Goal: Task Accomplishment & Management: Use online tool/utility

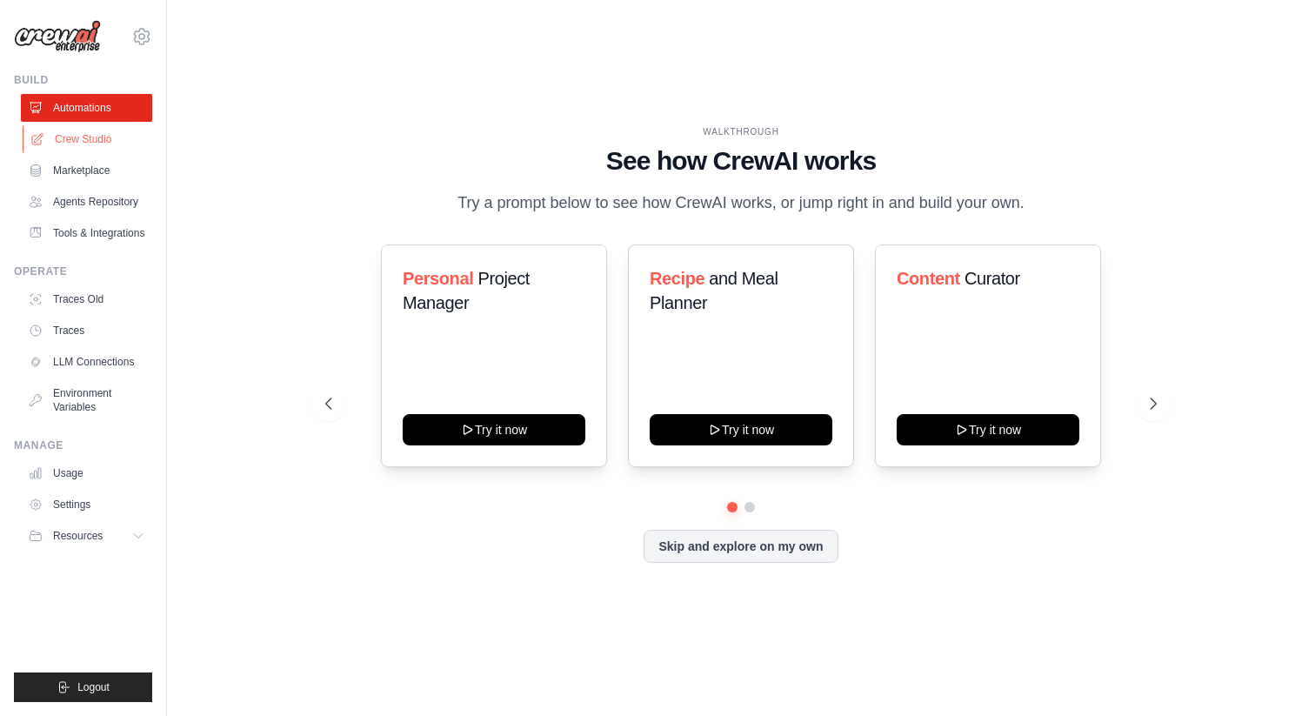
click at [104, 138] on link "Crew Studio" at bounding box center [88, 139] width 131 height 28
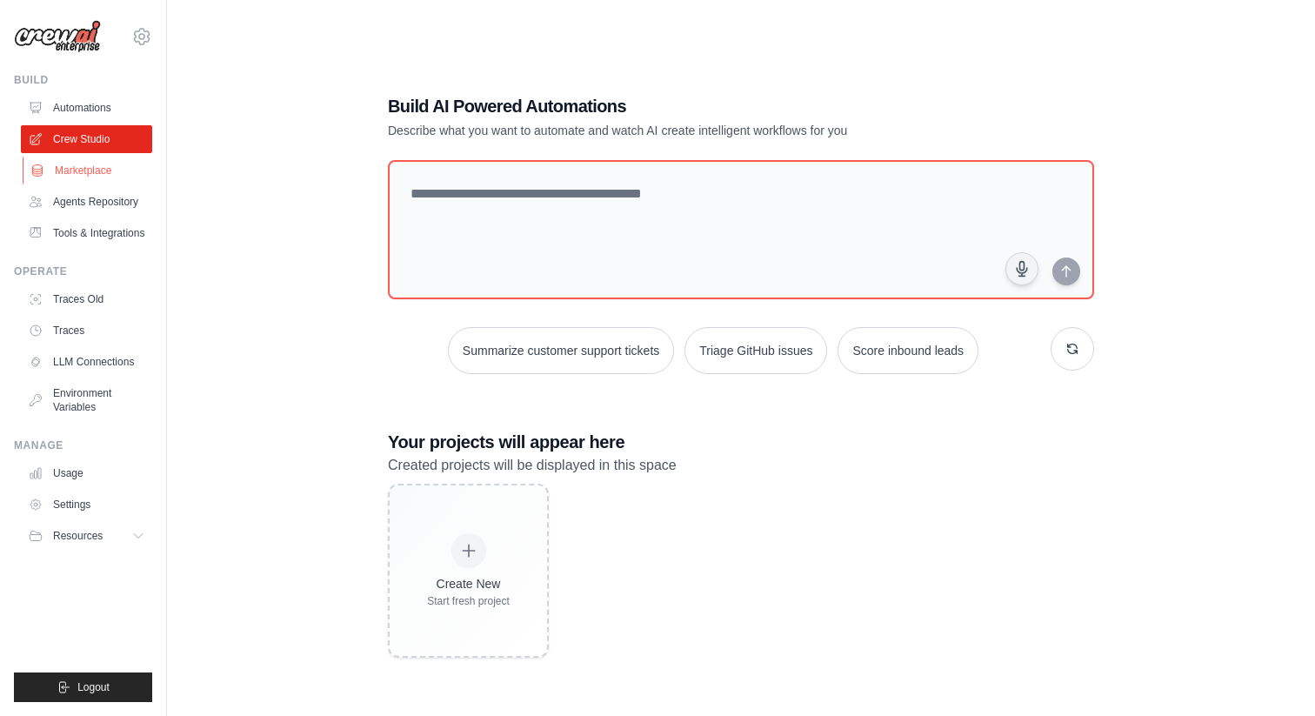
click at [82, 162] on link "Marketplace" at bounding box center [88, 171] width 131 height 28
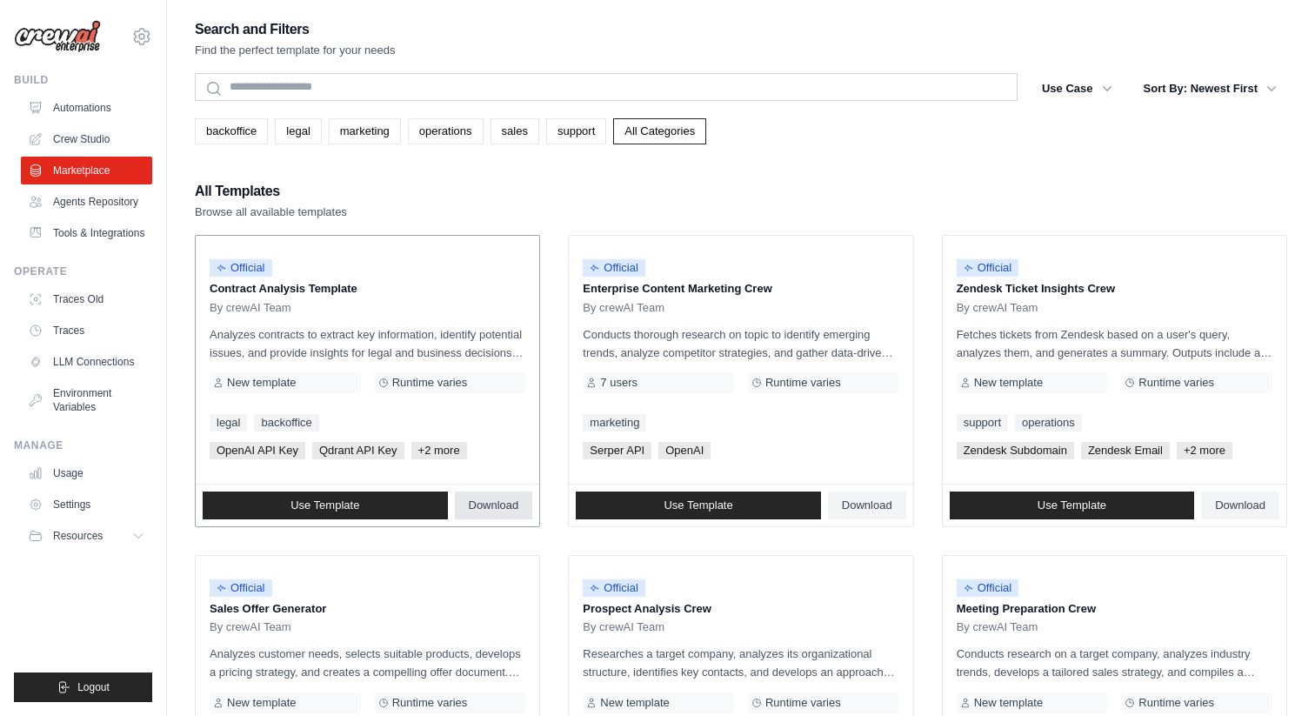
click at [493, 504] on span "Download" at bounding box center [494, 505] width 50 height 14
click at [90, 102] on link "Automations" at bounding box center [88, 108] width 131 height 28
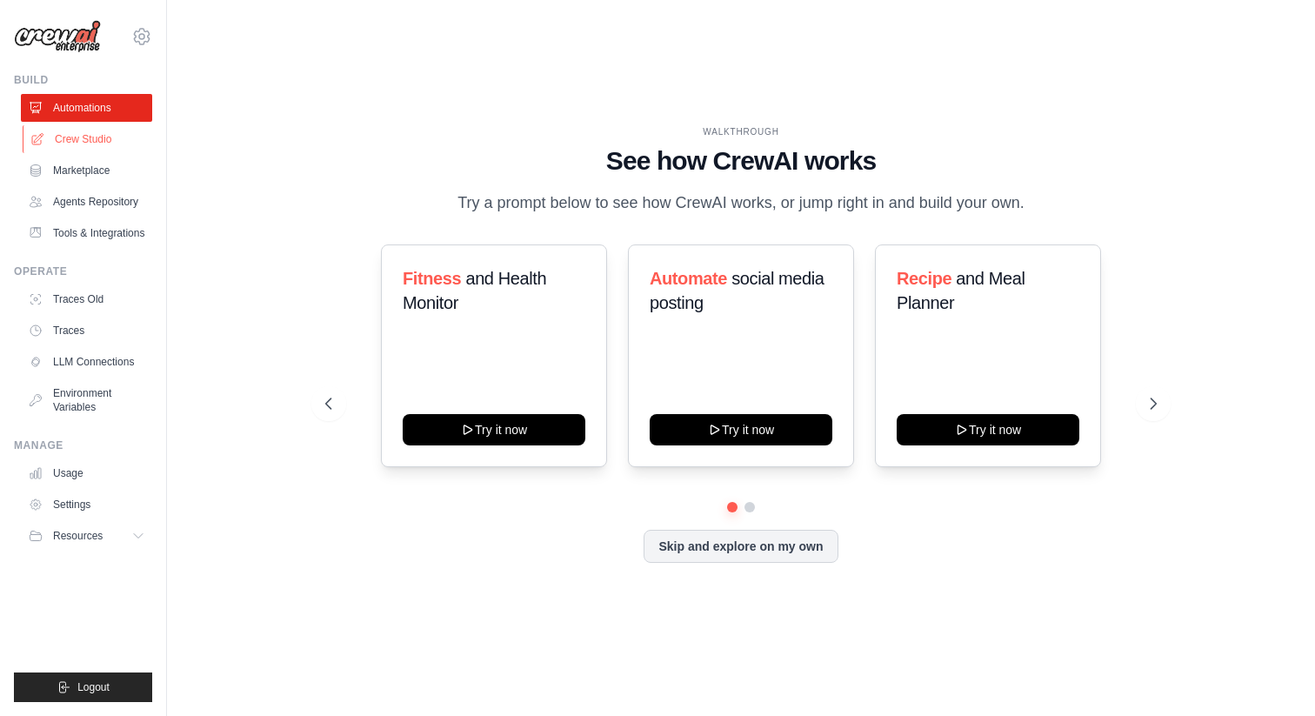
click at [111, 142] on link "Crew Studio" at bounding box center [88, 139] width 131 height 28
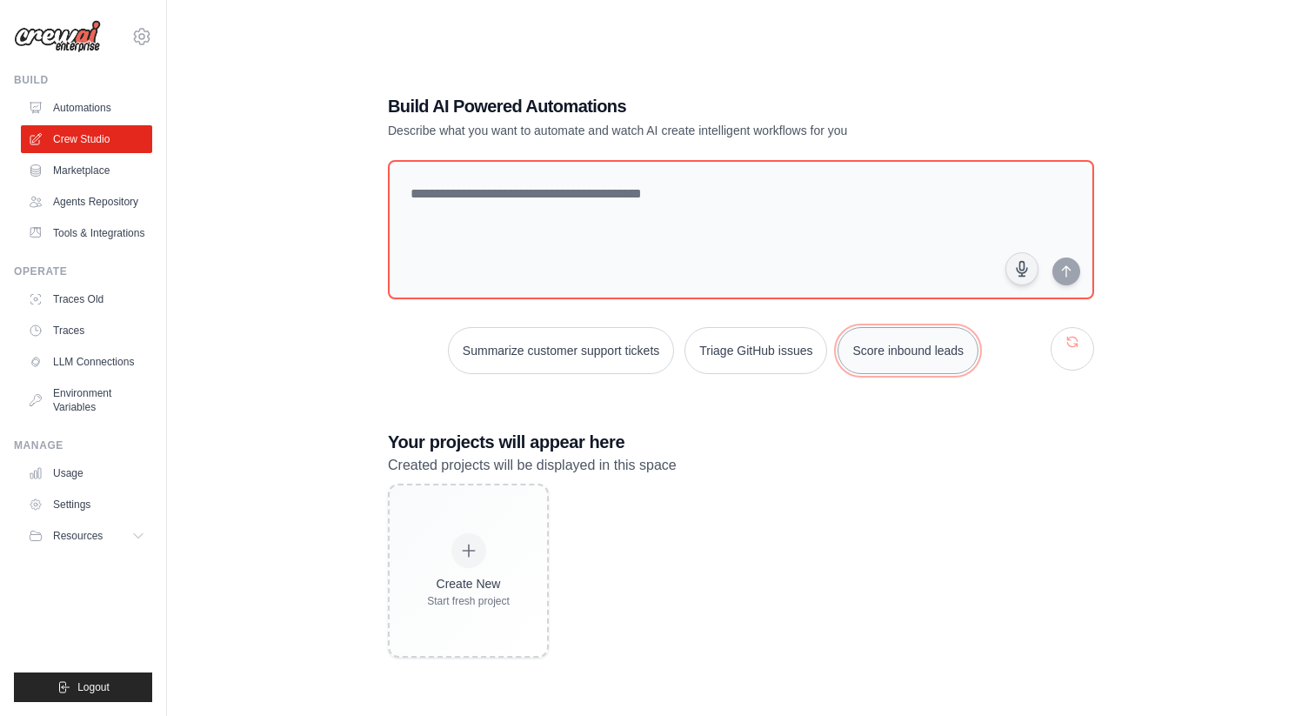
click at [939, 353] on button "Score inbound leads" at bounding box center [907, 350] width 141 height 47
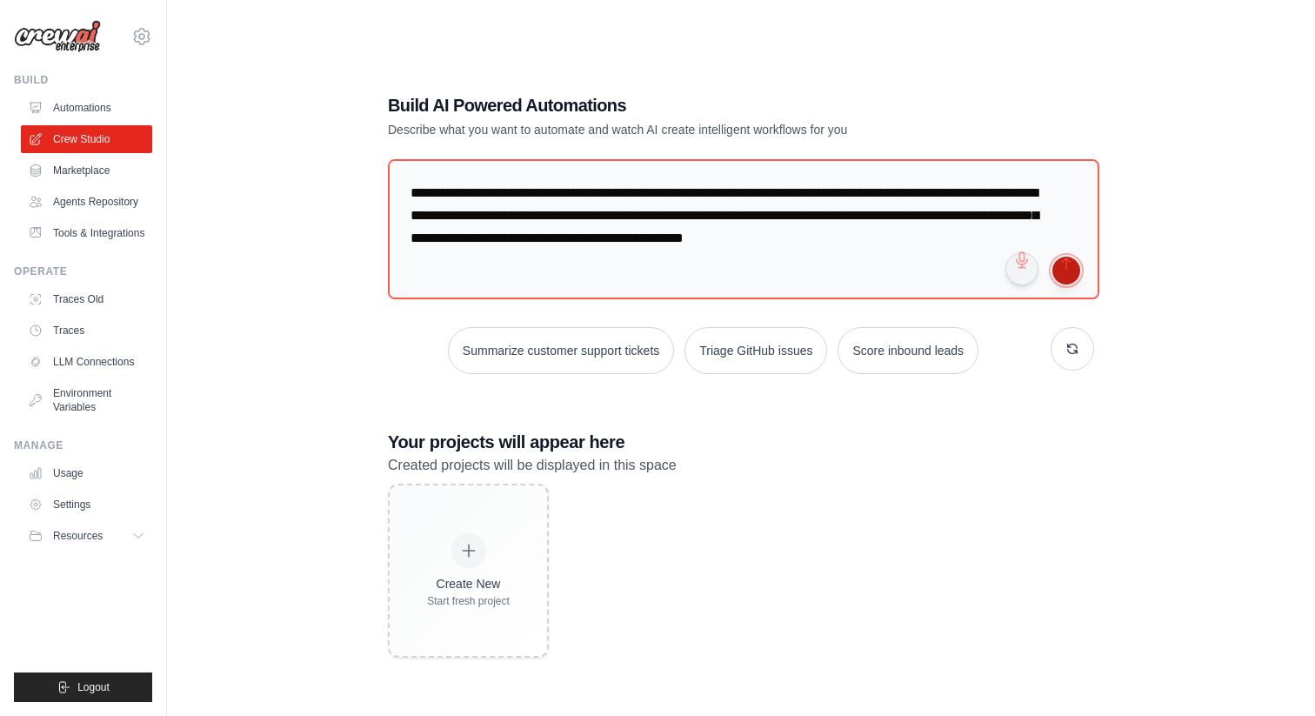
click at [1069, 276] on button "submit" at bounding box center [1066, 270] width 28 height 28
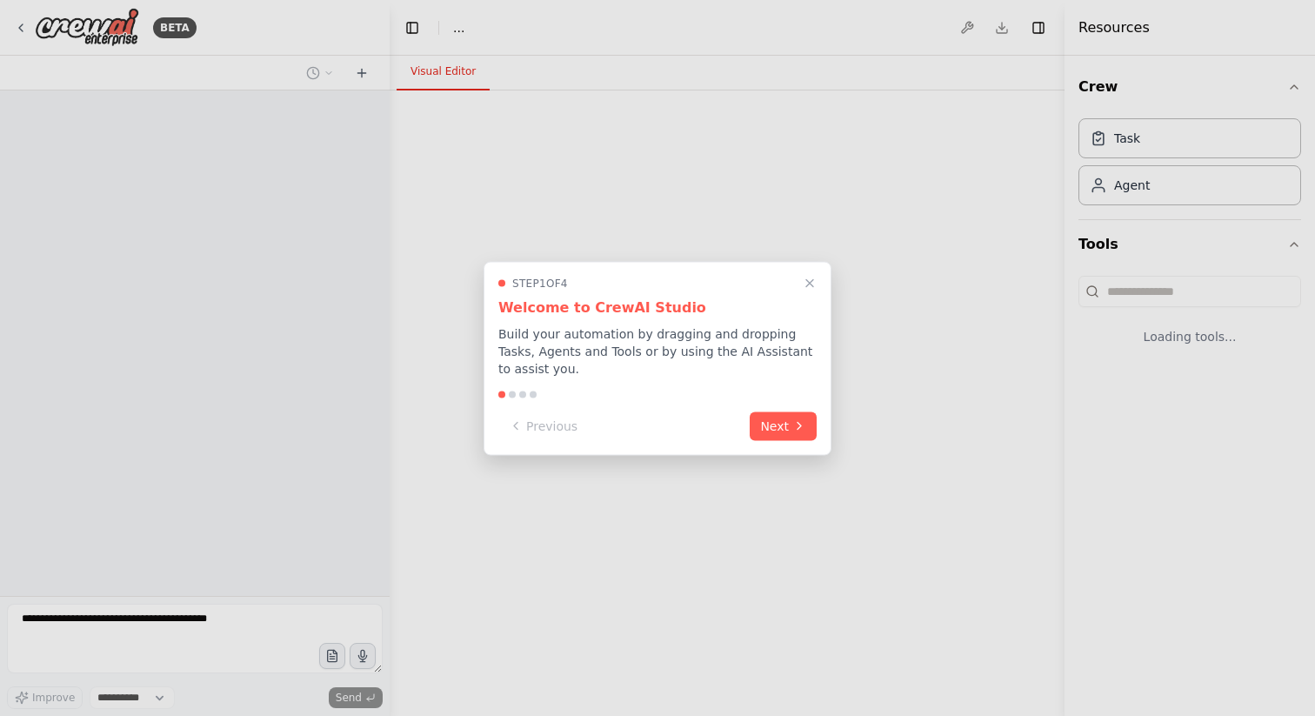
select select "****"
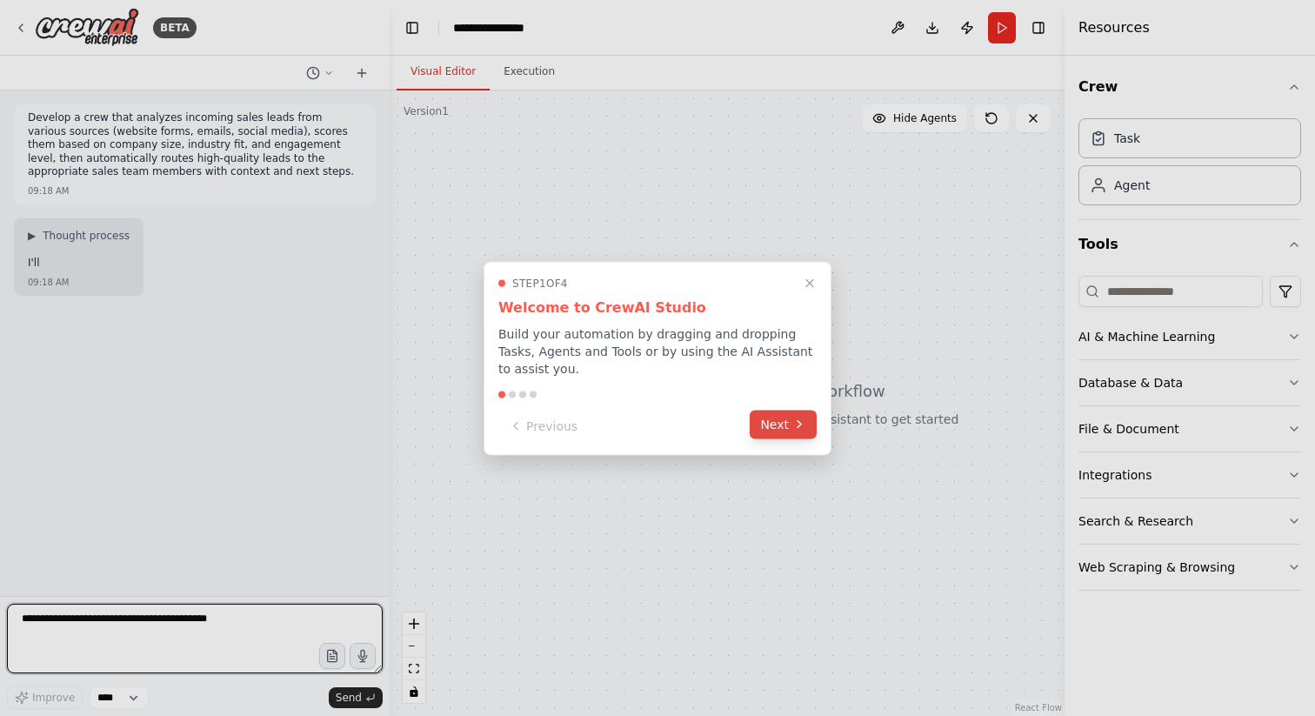
click at [769, 423] on button "Next" at bounding box center [782, 424] width 67 height 29
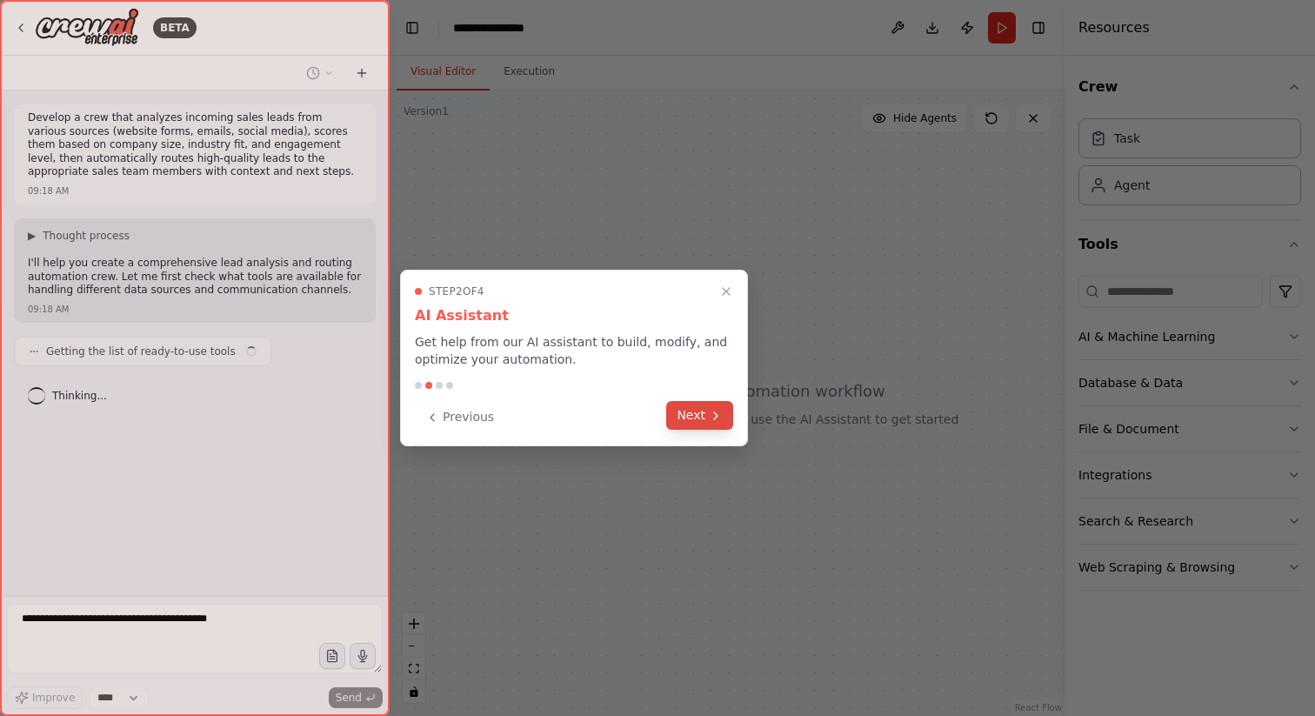
click at [693, 422] on button "Next" at bounding box center [699, 415] width 67 height 29
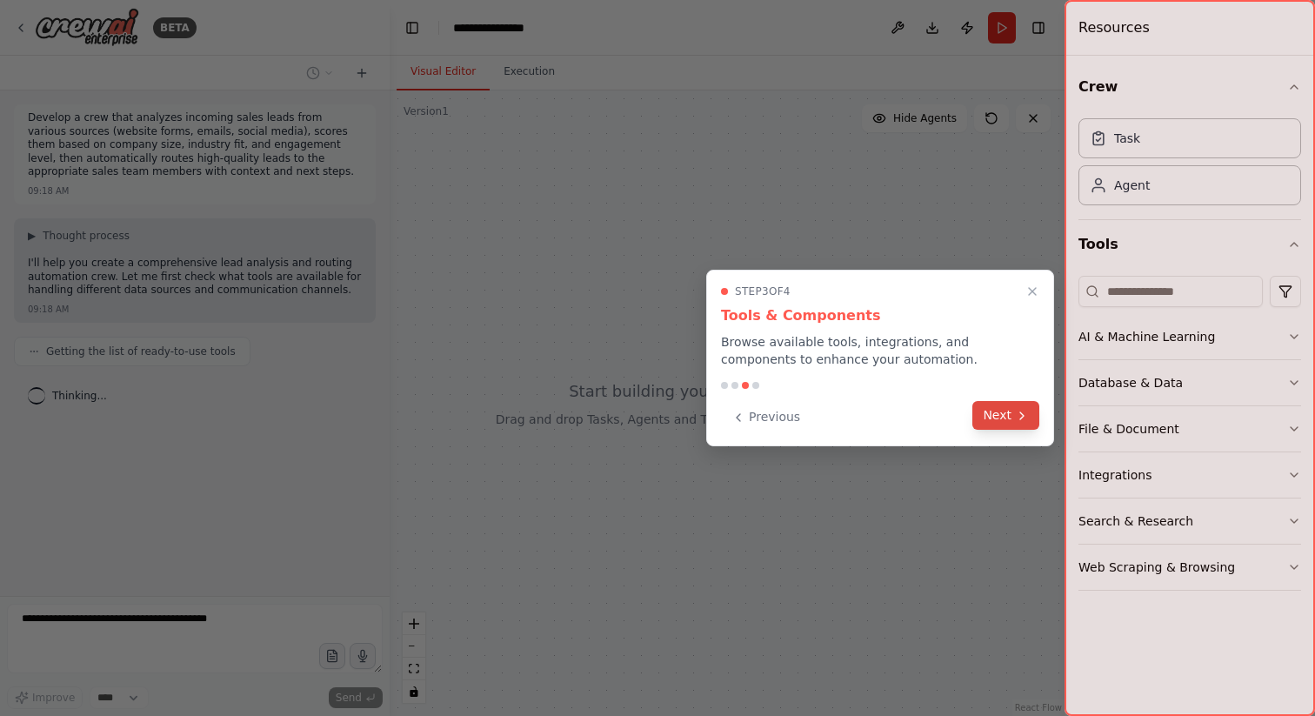
click at [998, 423] on button "Next" at bounding box center [1005, 415] width 67 height 29
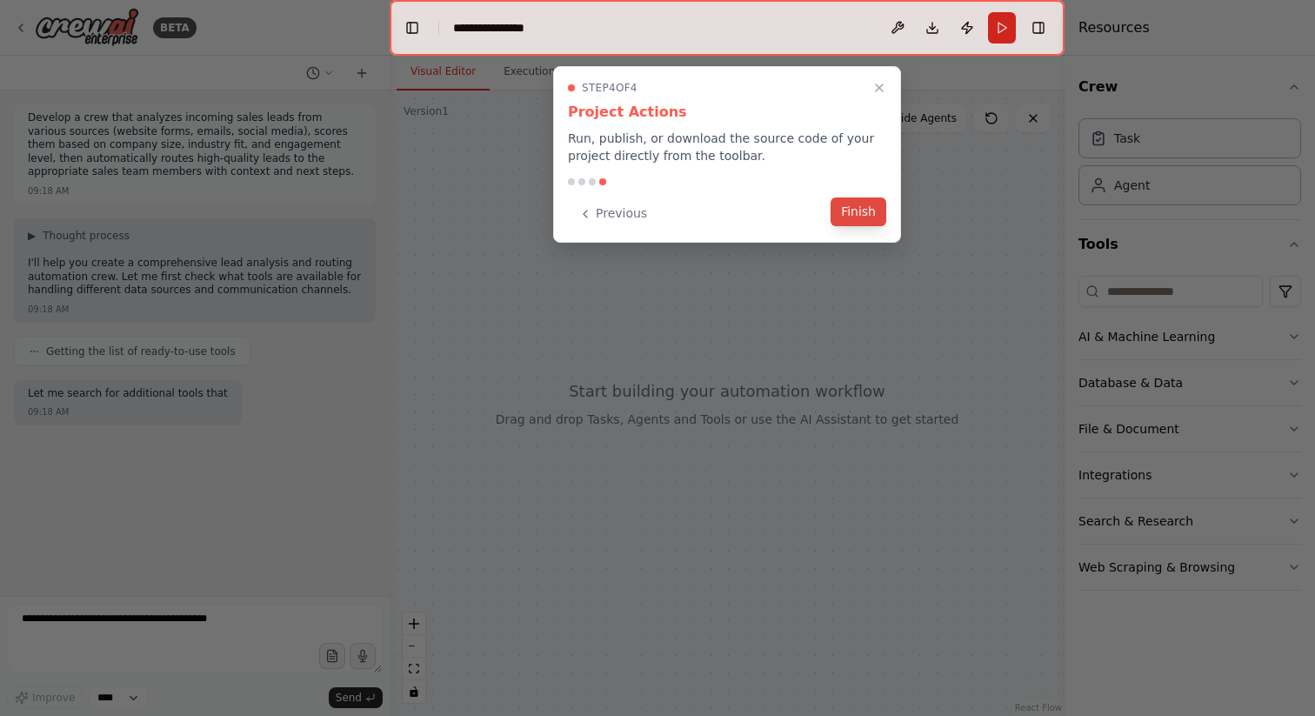
click at [852, 213] on button "Finish" at bounding box center [858, 211] width 56 height 29
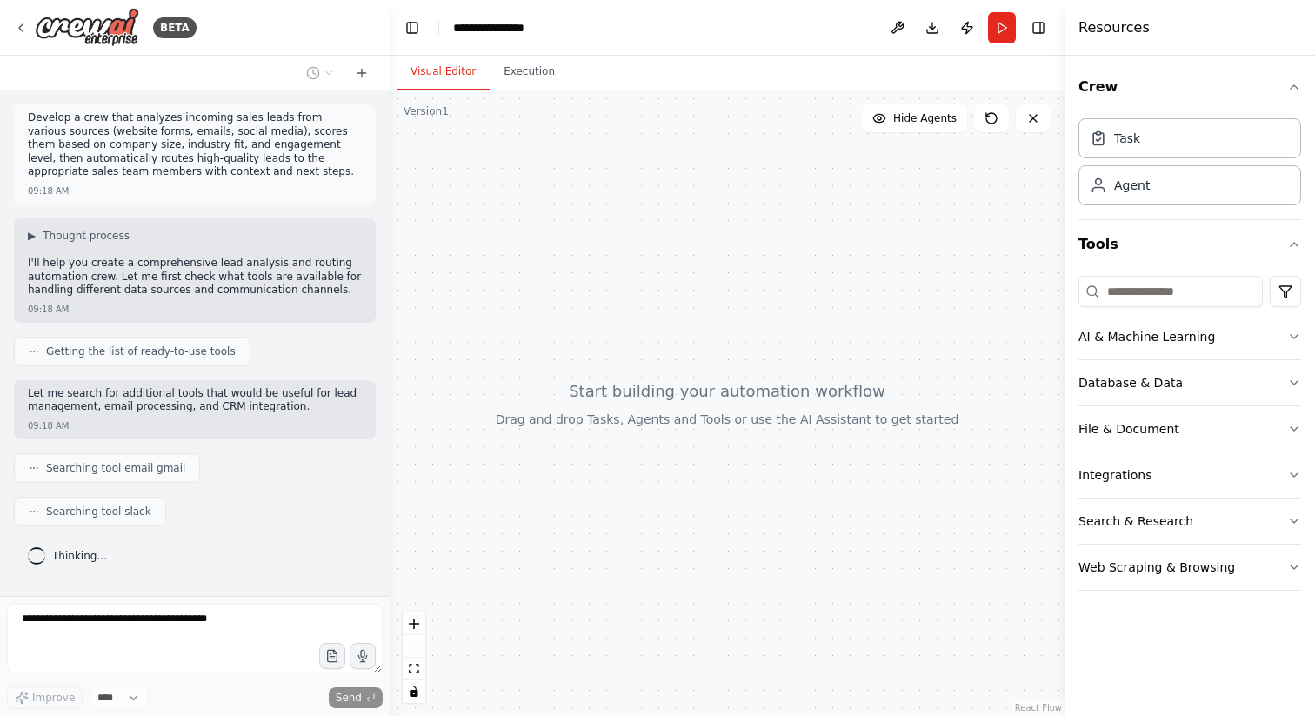
click at [131, 684] on div "Improve **** Send" at bounding box center [195, 655] width 376 height 105
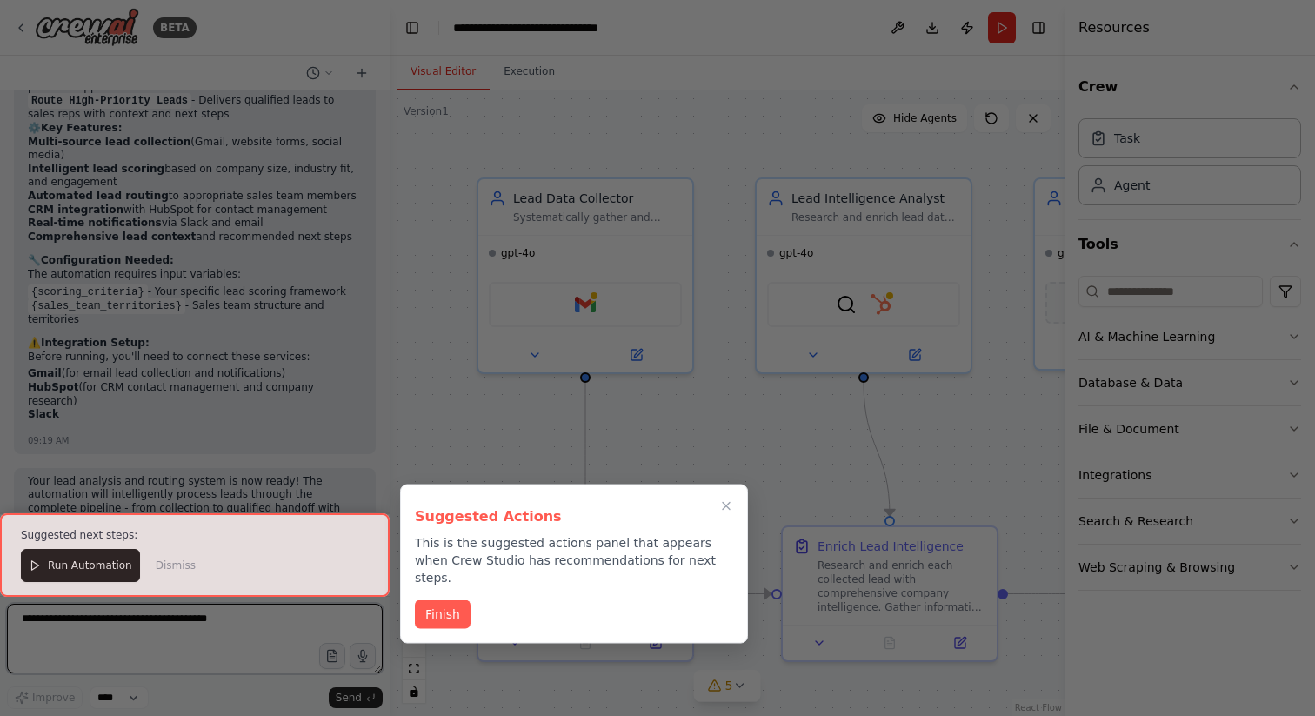
scroll to position [1643, 0]
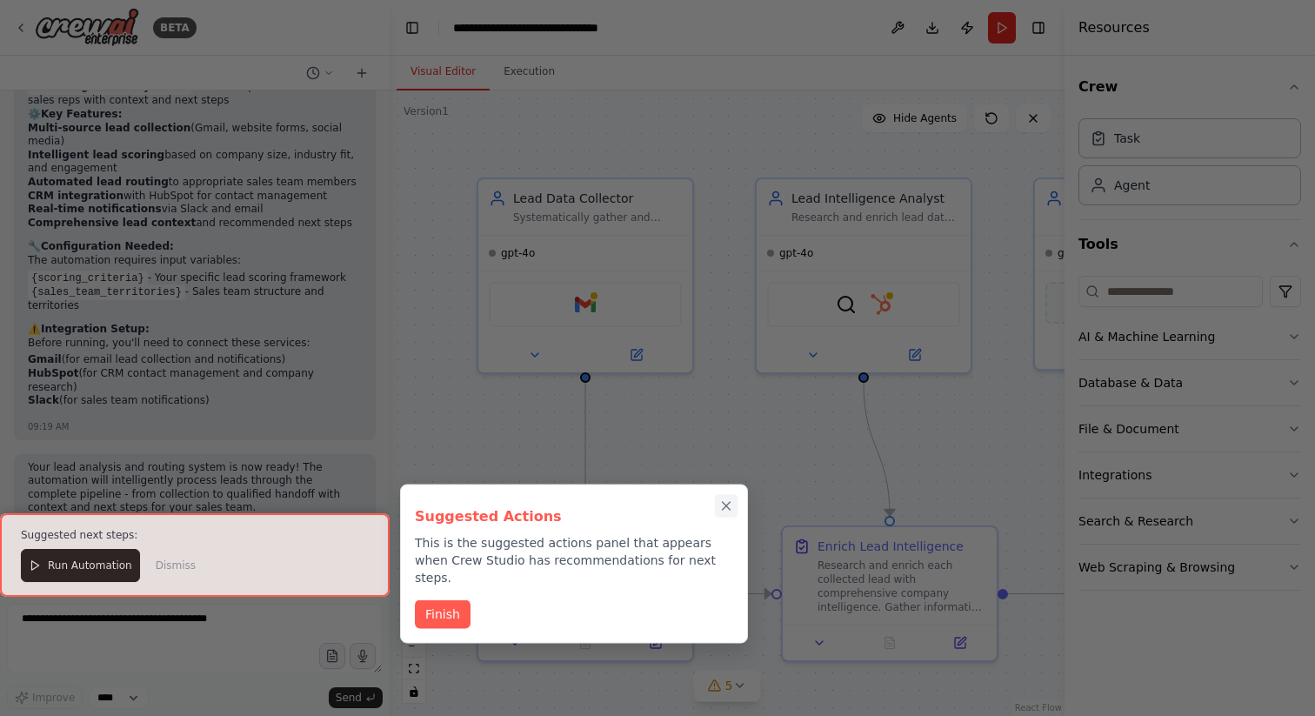
click at [729, 506] on icon "Close walkthrough" at bounding box center [726, 506] width 16 height 16
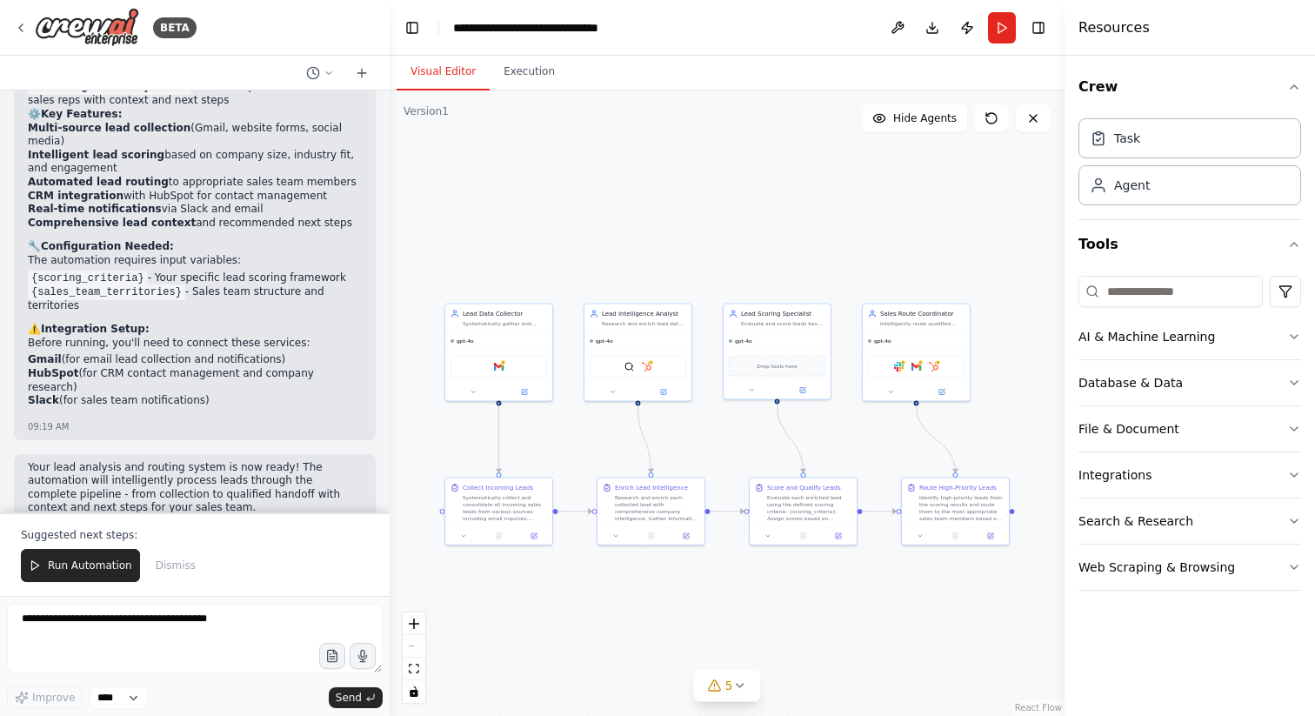
drag, startPoint x: 875, startPoint y: 508, endPoint x: 708, endPoint y: 447, distance: 177.7
click at [708, 447] on div ".deletable-edge-delete-btn { width: 20px; height: 20px; border: 0px solid #ffff…" at bounding box center [727, 402] width 675 height 625
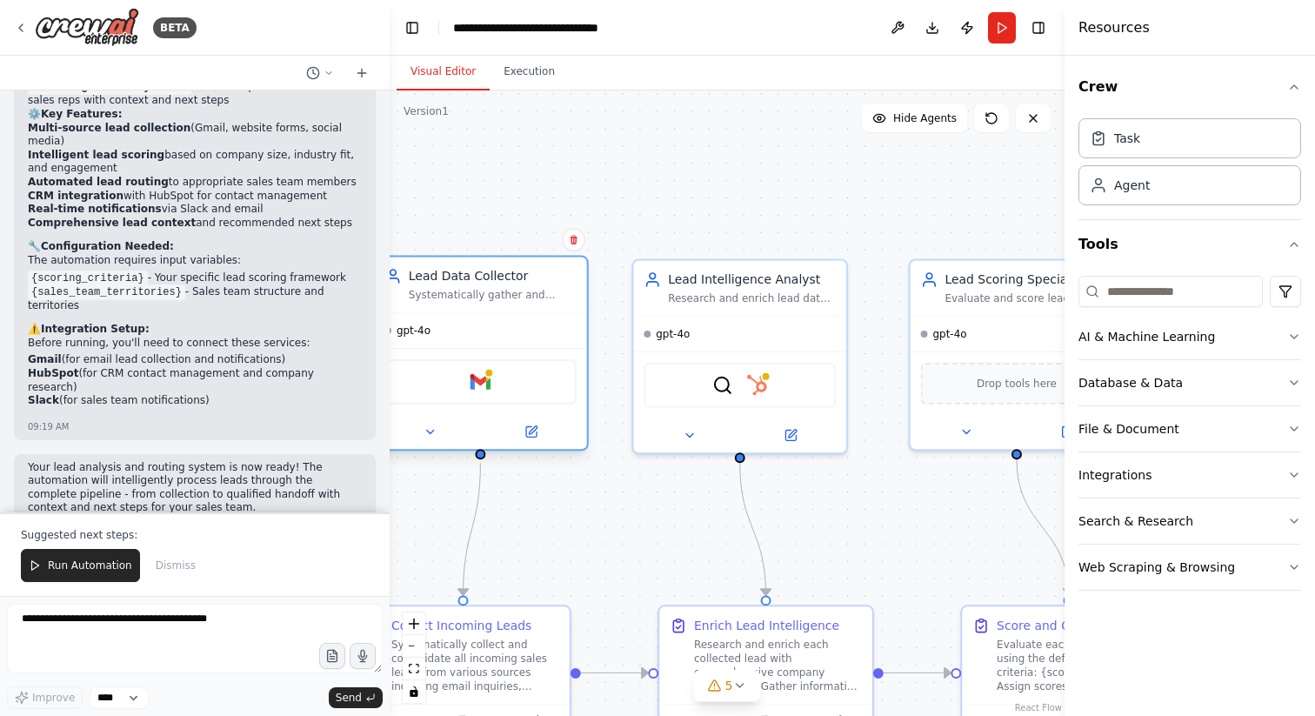
drag, startPoint x: 503, startPoint y: 340, endPoint x: 516, endPoint y: 341, distance: 13.1
click at [516, 341] on div "gpt-4o" at bounding box center [480, 330] width 213 height 35
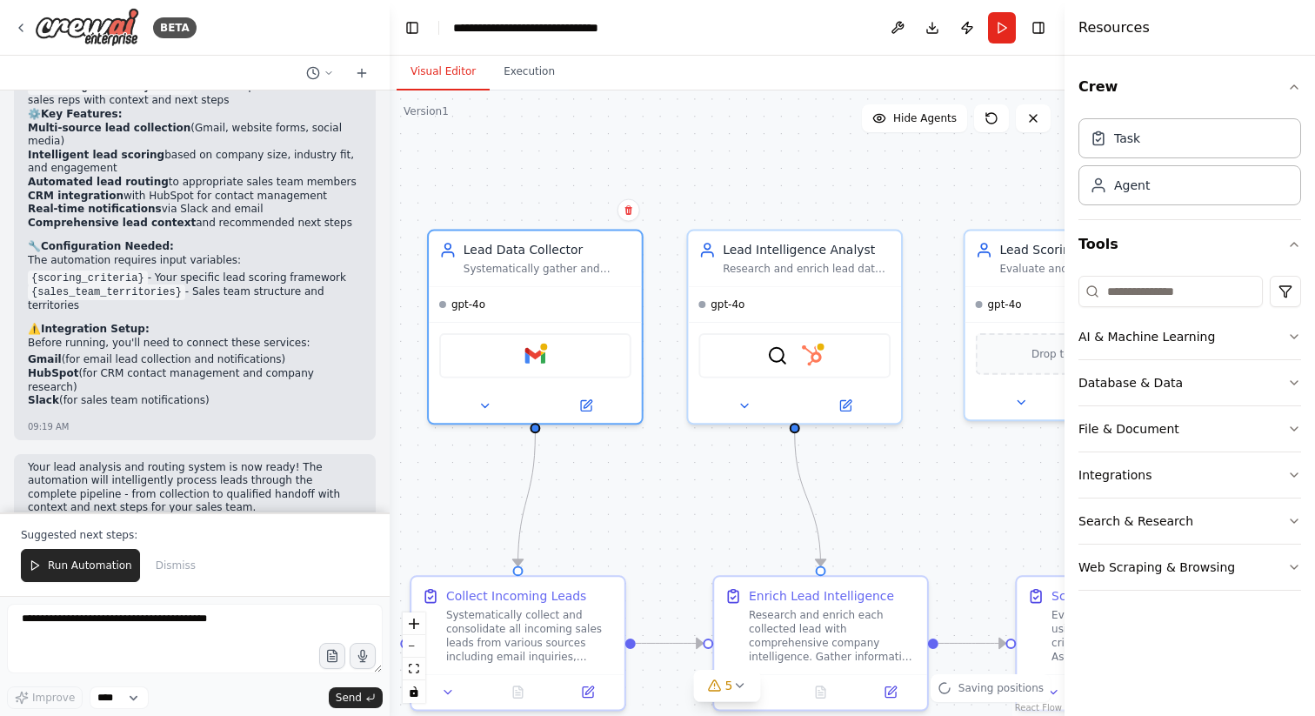
drag, startPoint x: 636, startPoint y: 159, endPoint x: 697, endPoint y: 126, distance: 70.0
click at [697, 126] on div ".deletable-edge-delete-btn { width: 20px; height: 20px; border: 0px solid #ffff…" at bounding box center [727, 402] width 675 height 625
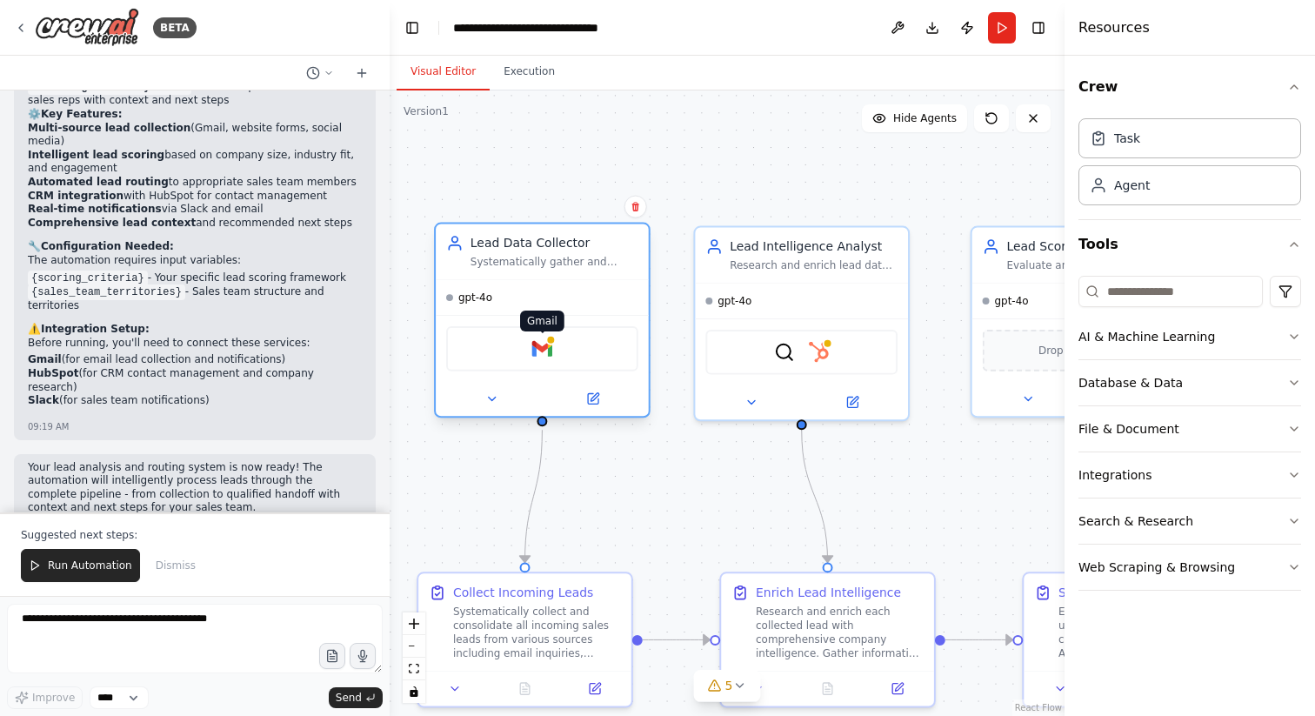
click at [531, 346] on img at bounding box center [541, 348] width 21 height 21
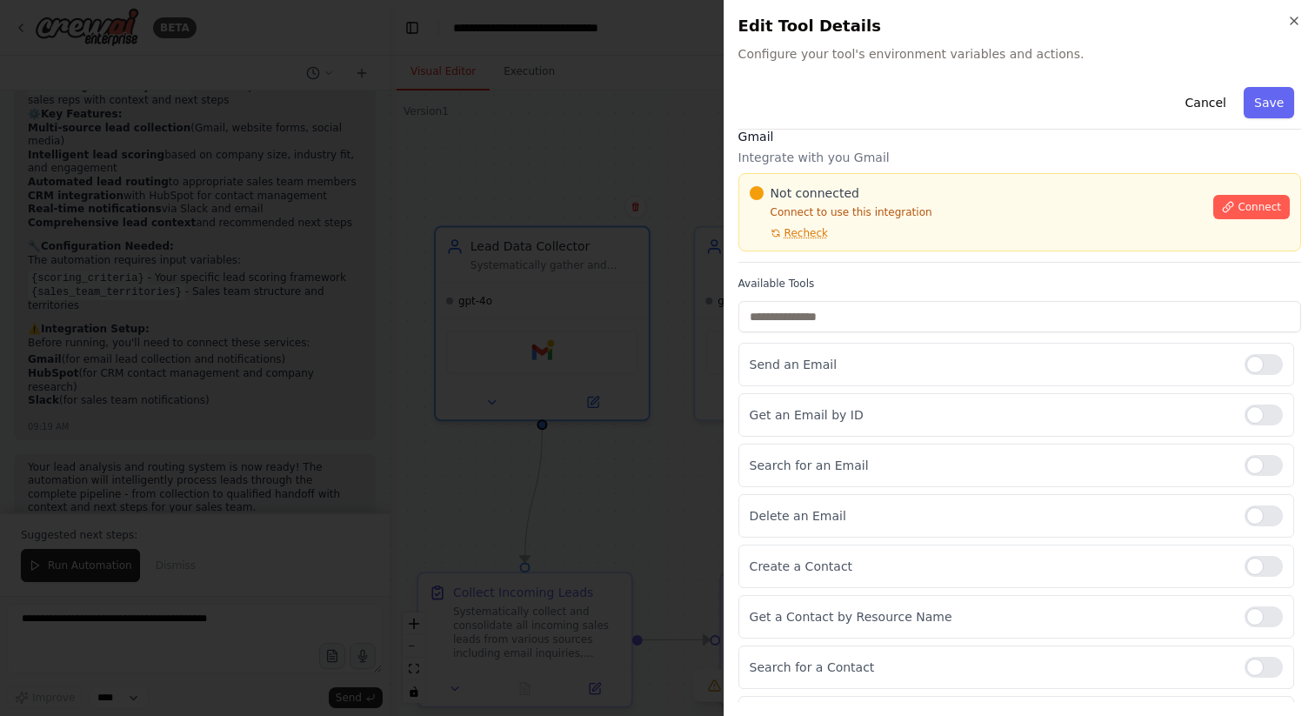
scroll to position [0, 0]
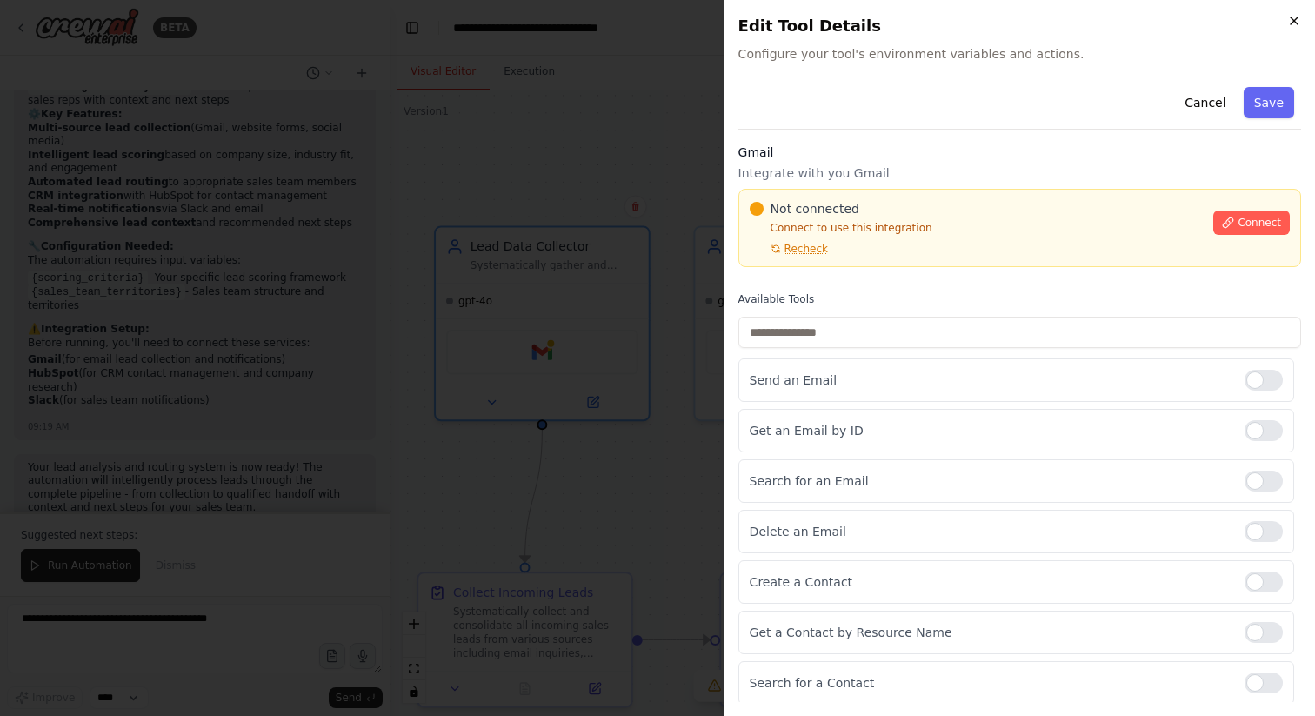
click at [1291, 23] on icon "button" at bounding box center [1294, 21] width 14 height 14
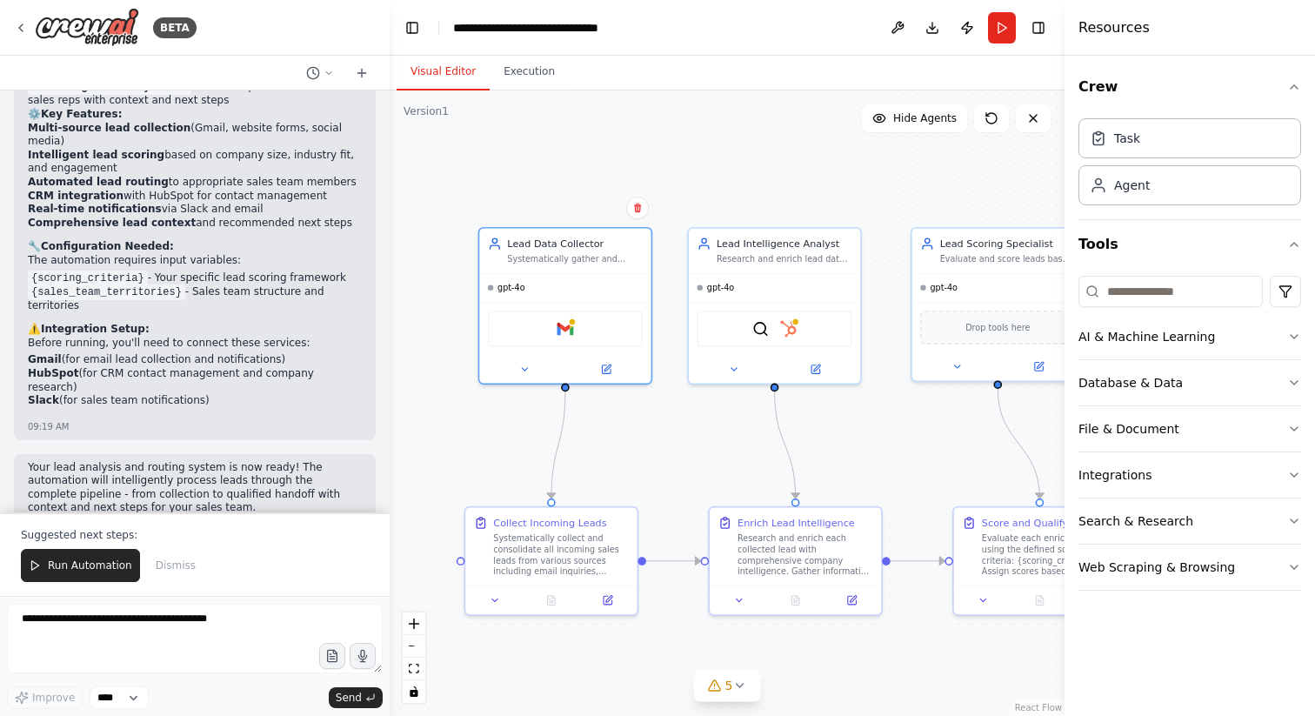
drag, startPoint x: 659, startPoint y: 521, endPoint x: 656, endPoint y: 465, distance: 55.8
click at [656, 465] on div ".deletable-edge-delete-btn { width: 20px; height: 20px; border: 0px solid #ffff…" at bounding box center [727, 402] width 675 height 625
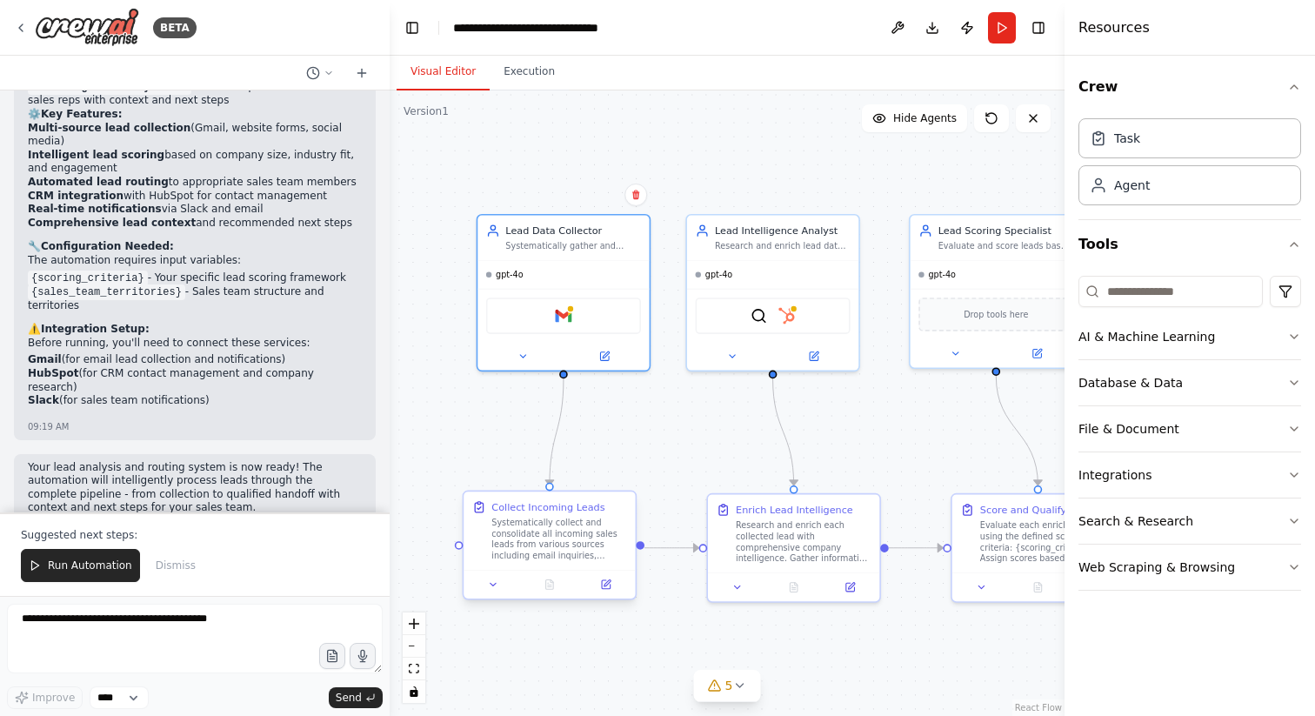
click at [559, 538] on div "Systematically collect and consolidate all incoming sales leads from various so…" at bounding box center [559, 538] width 136 height 44
click at [608, 582] on icon at bounding box center [606, 583] width 6 height 6
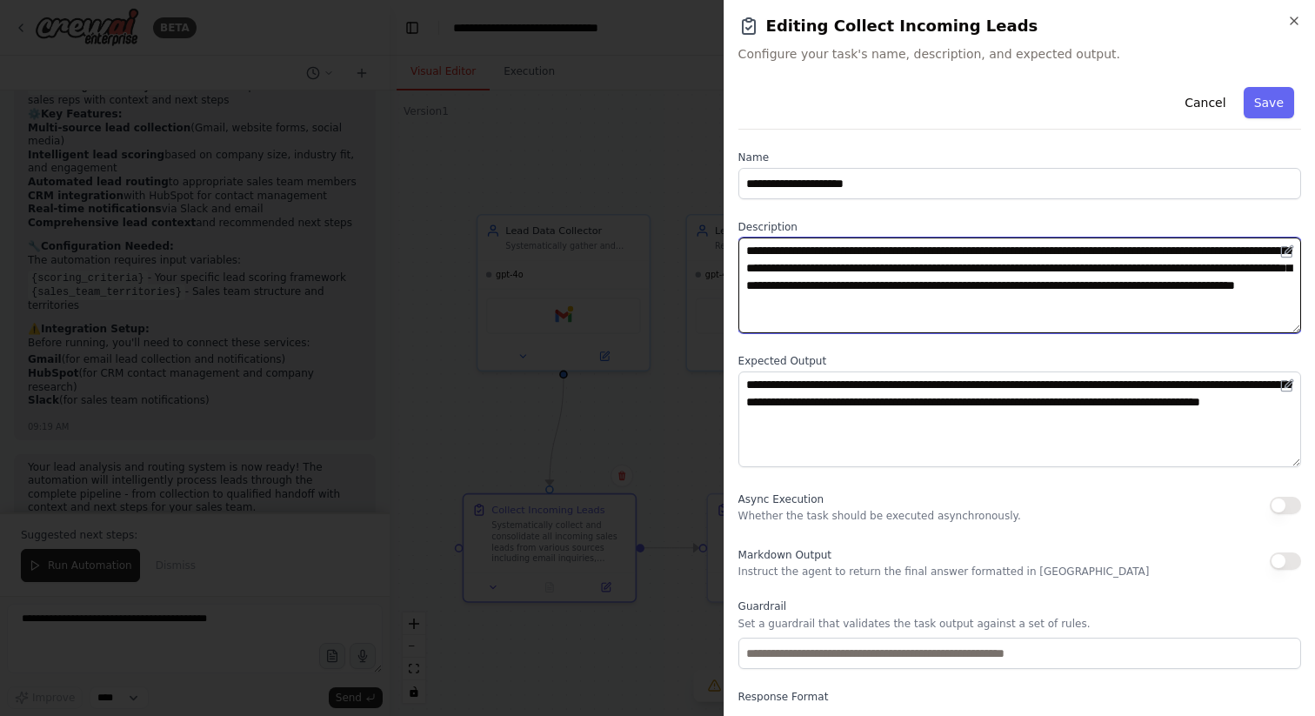
drag, startPoint x: 748, startPoint y: 250, endPoint x: 1253, endPoint y: 305, distance: 508.1
click at [1253, 305] on textarea "**********" at bounding box center [1019, 285] width 563 height 96
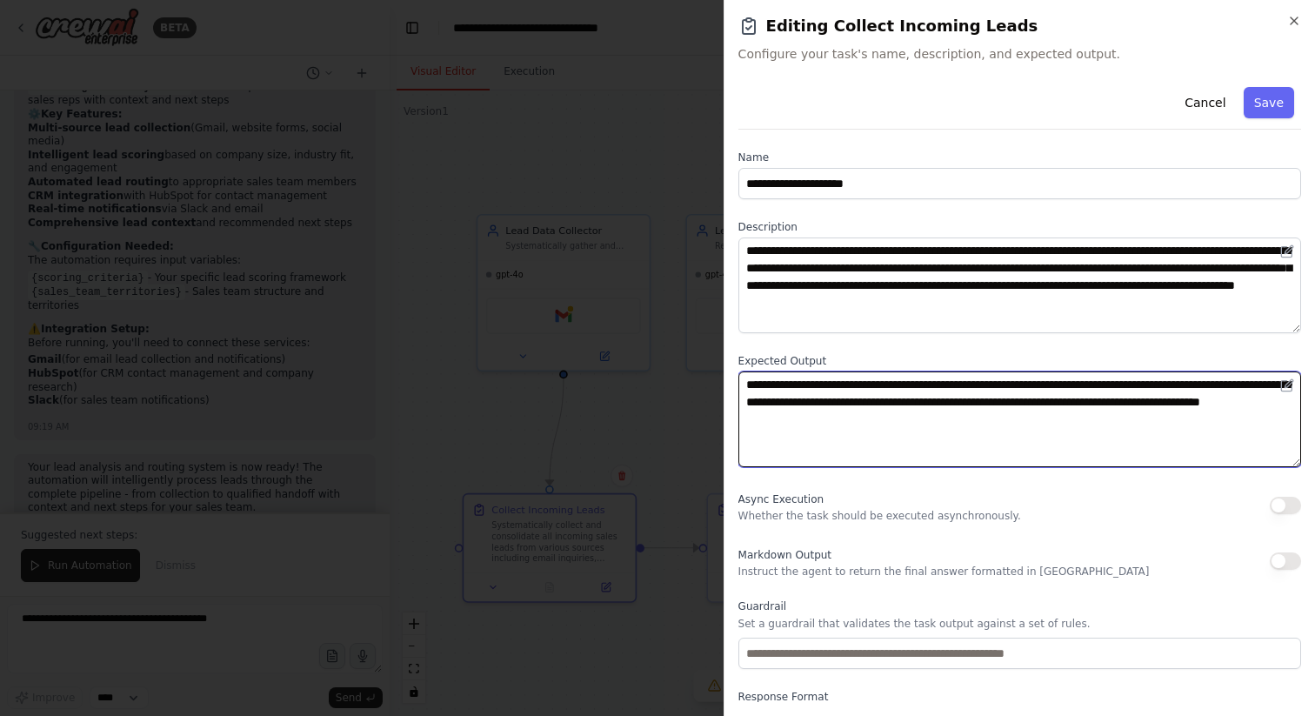
click at [987, 404] on textarea "**********" at bounding box center [1019, 419] width 563 height 96
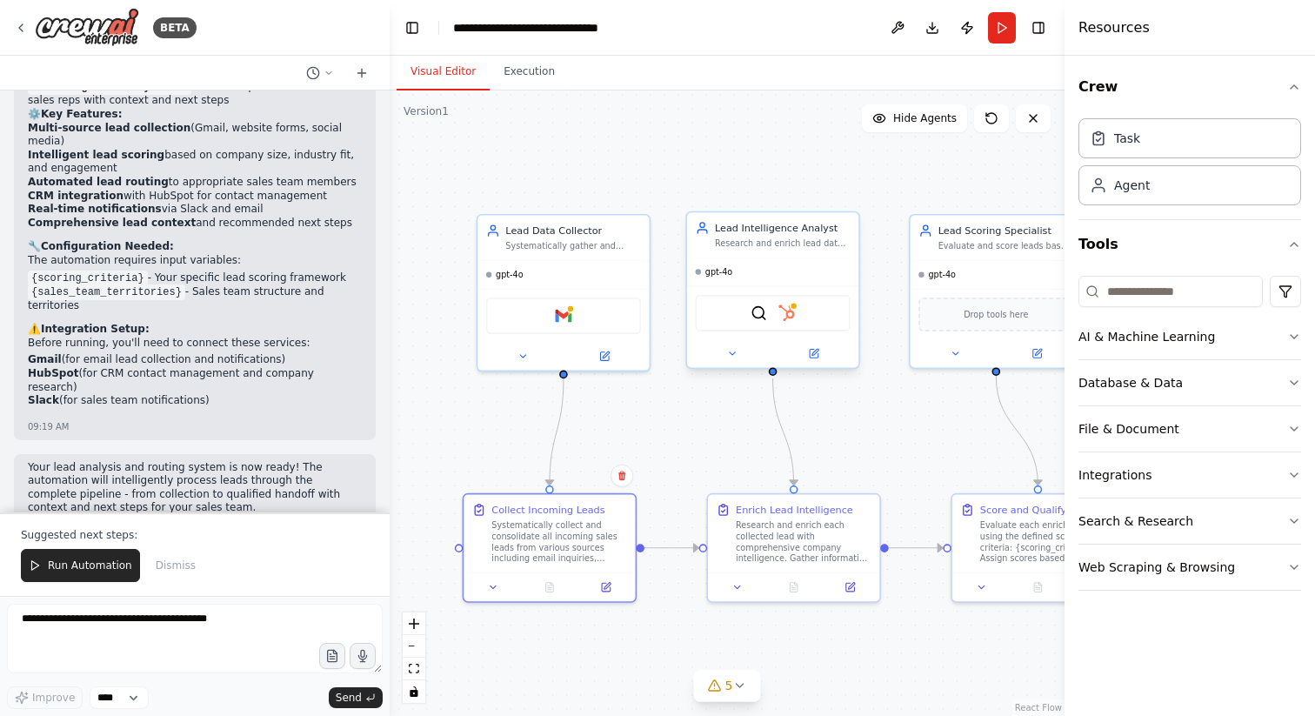
click at [709, 305] on div "SerperDevTool HubSpot" at bounding box center [773, 313] width 155 height 37
click at [809, 323] on div "SerperDevTool HubSpot" at bounding box center [773, 313] width 155 height 37
click at [786, 309] on img at bounding box center [786, 312] width 17 height 17
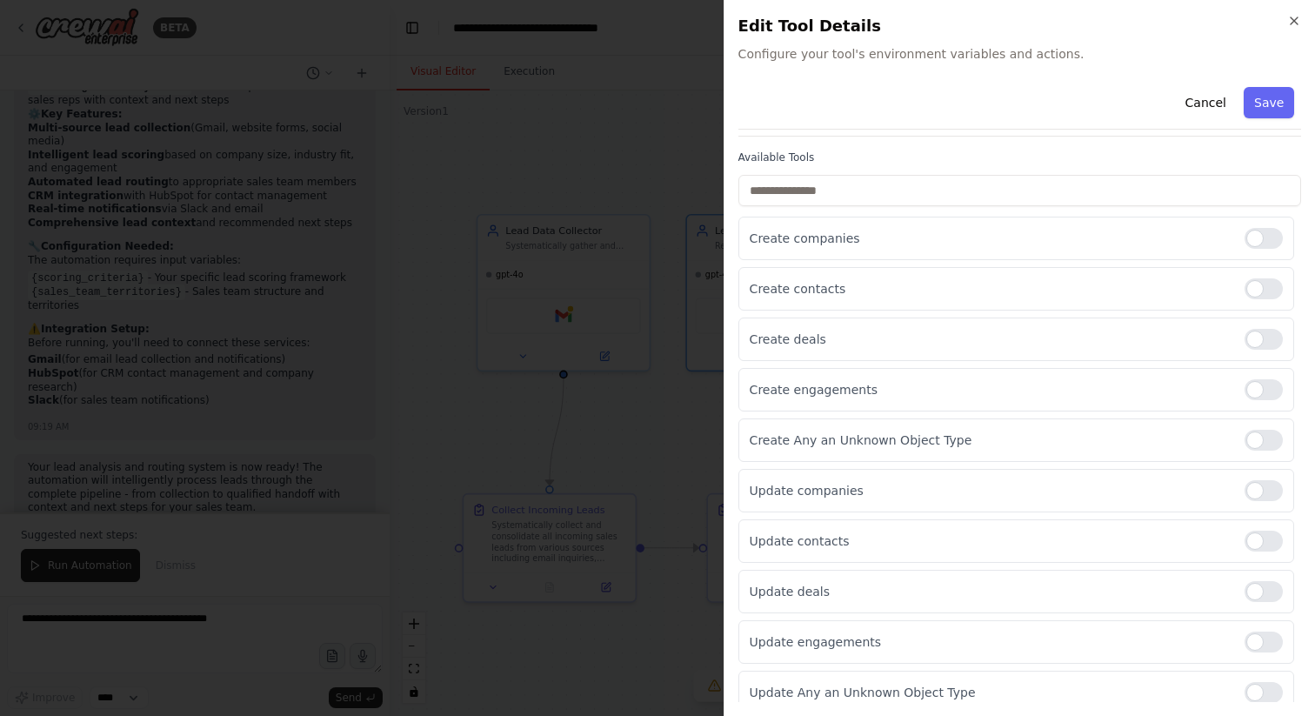
scroll to position [7, 0]
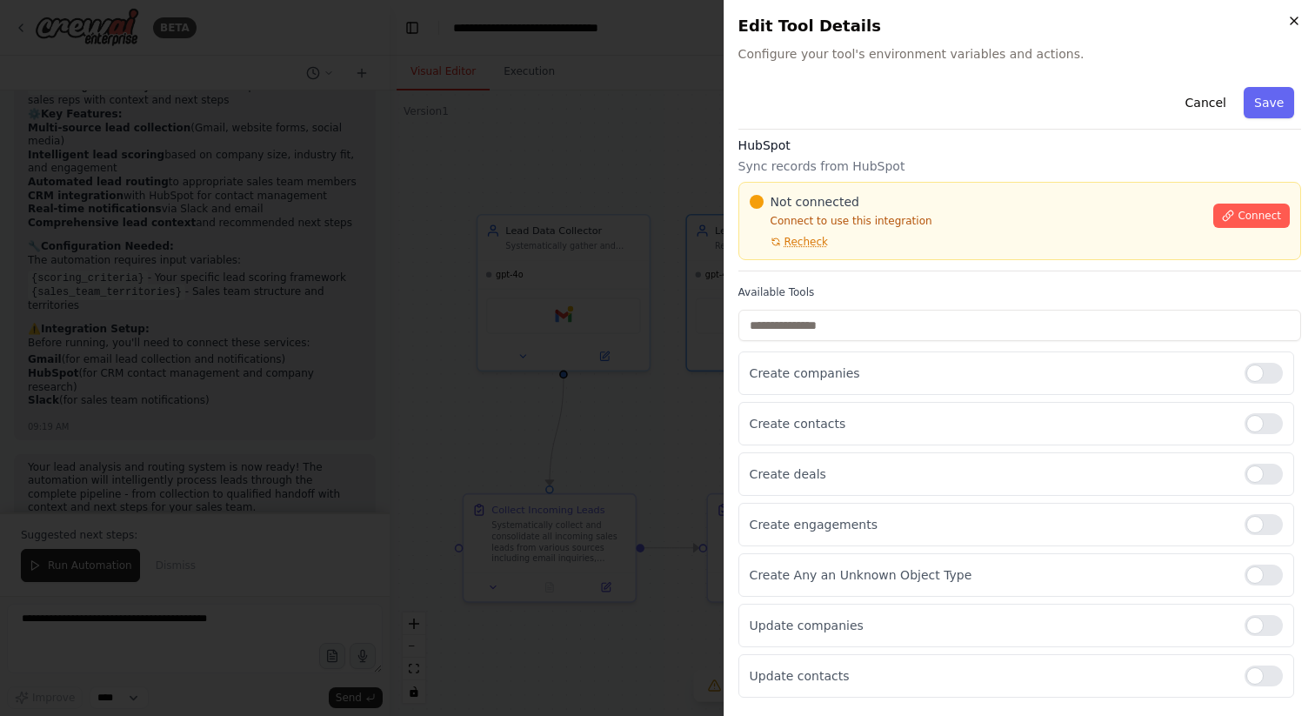
click at [1295, 18] on icon "button" at bounding box center [1293, 20] width 7 height 7
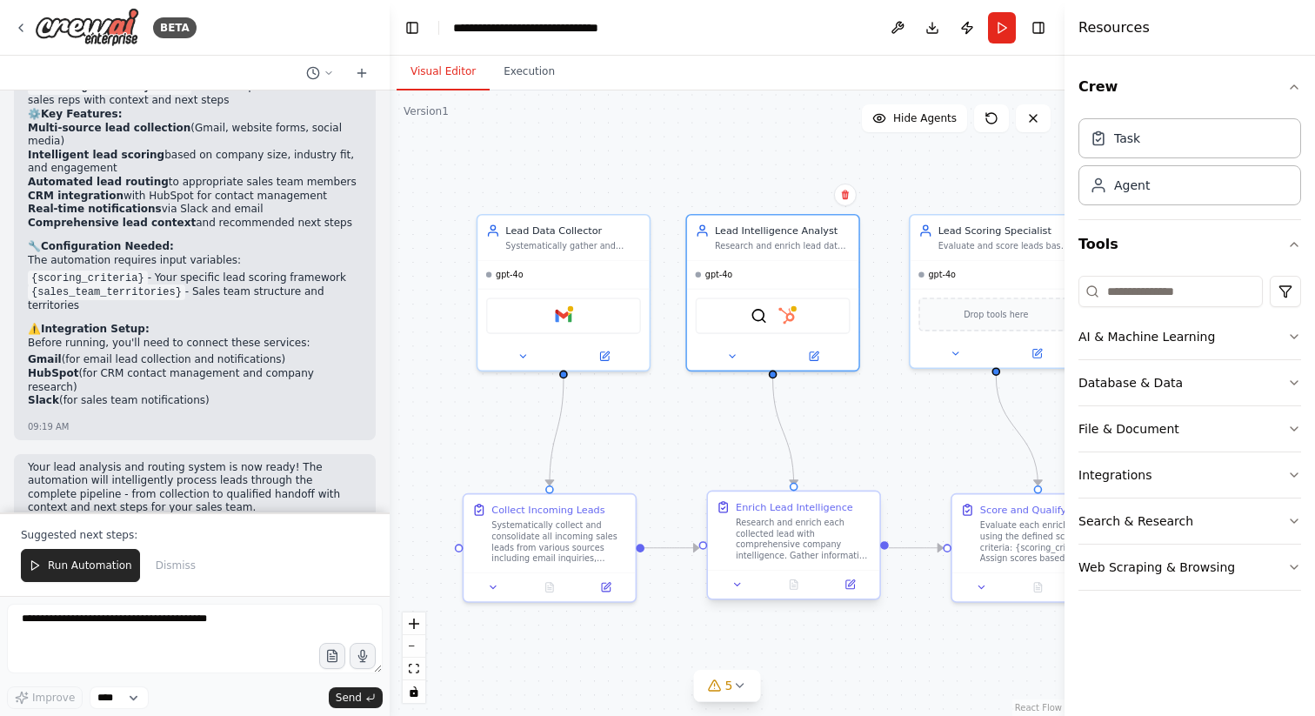
click at [802, 537] on div "Research and enrich each collected lead with comprehensive company intelligence…" at bounding box center [804, 538] width 136 height 44
click at [786, 537] on div "Research and enrich each collected lead with comprehensive company intelligence…" at bounding box center [804, 538] width 136 height 44
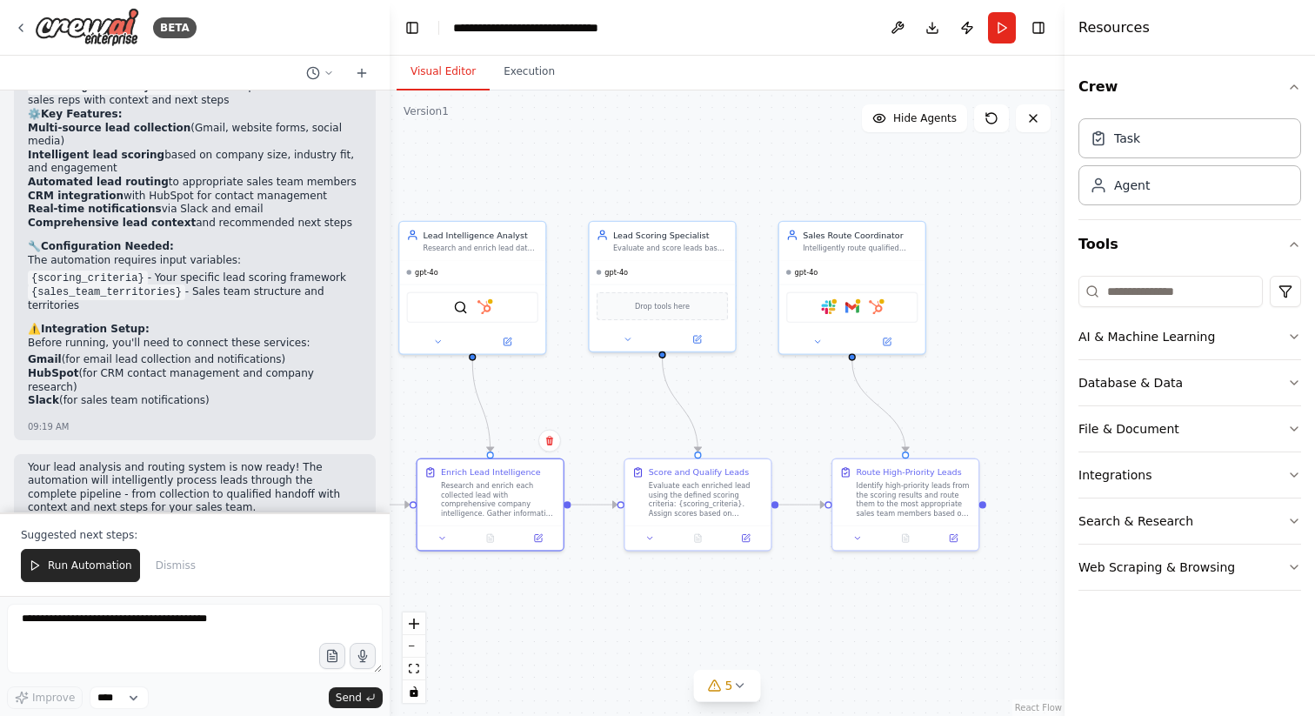
drag, startPoint x: 888, startPoint y: 401, endPoint x: 579, endPoint y: 376, distance: 309.6
click at [579, 376] on div ".deletable-edge-delete-btn { width: 20px; height: 20px; border: 0px solid #ffff…" at bounding box center [727, 402] width 675 height 625
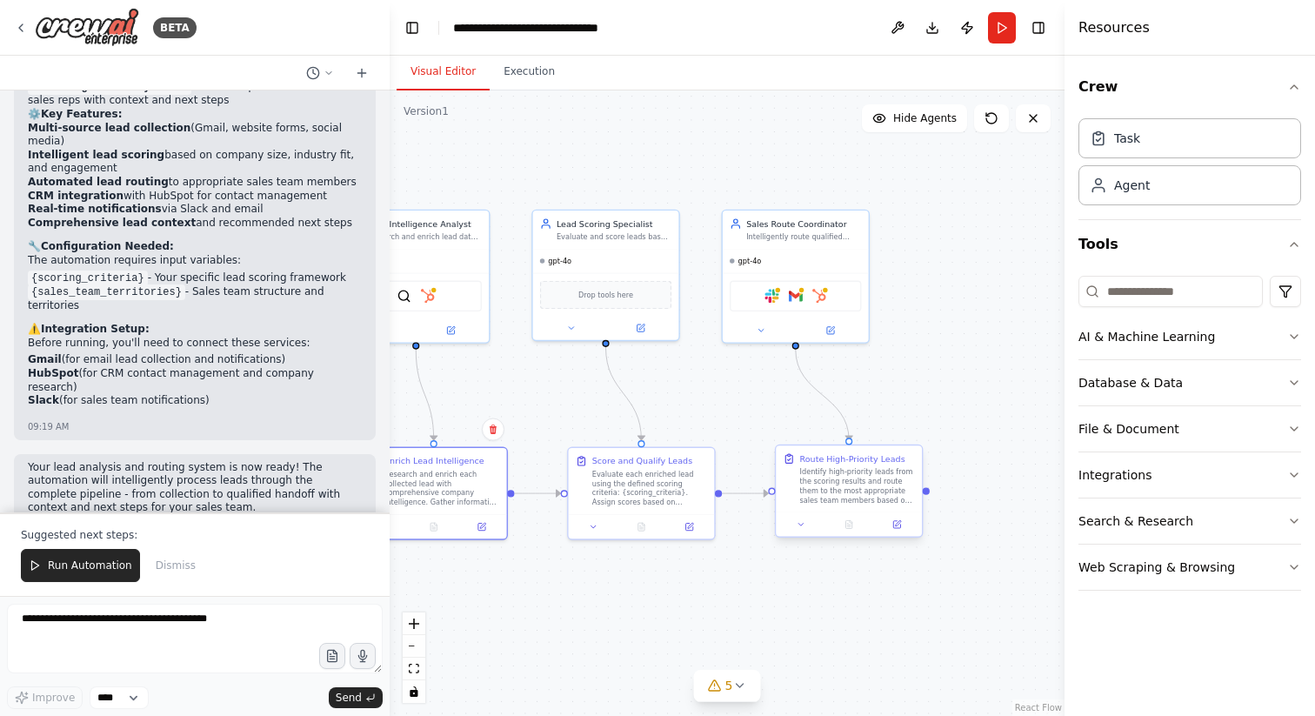
drag, startPoint x: 985, startPoint y: 505, endPoint x: 929, endPoint y: 494, distance: 57.6
click at [929, 494] on div ".deletable-edge-delete-btn { width: 20px; height: 20px; border: 0px solid #ffff…" at bounding box center [727, 402] width 675 height 625
click at [1174, 336] on div "AI & Machine Learning" at bounding box center [1146, 336] width 137 height 17
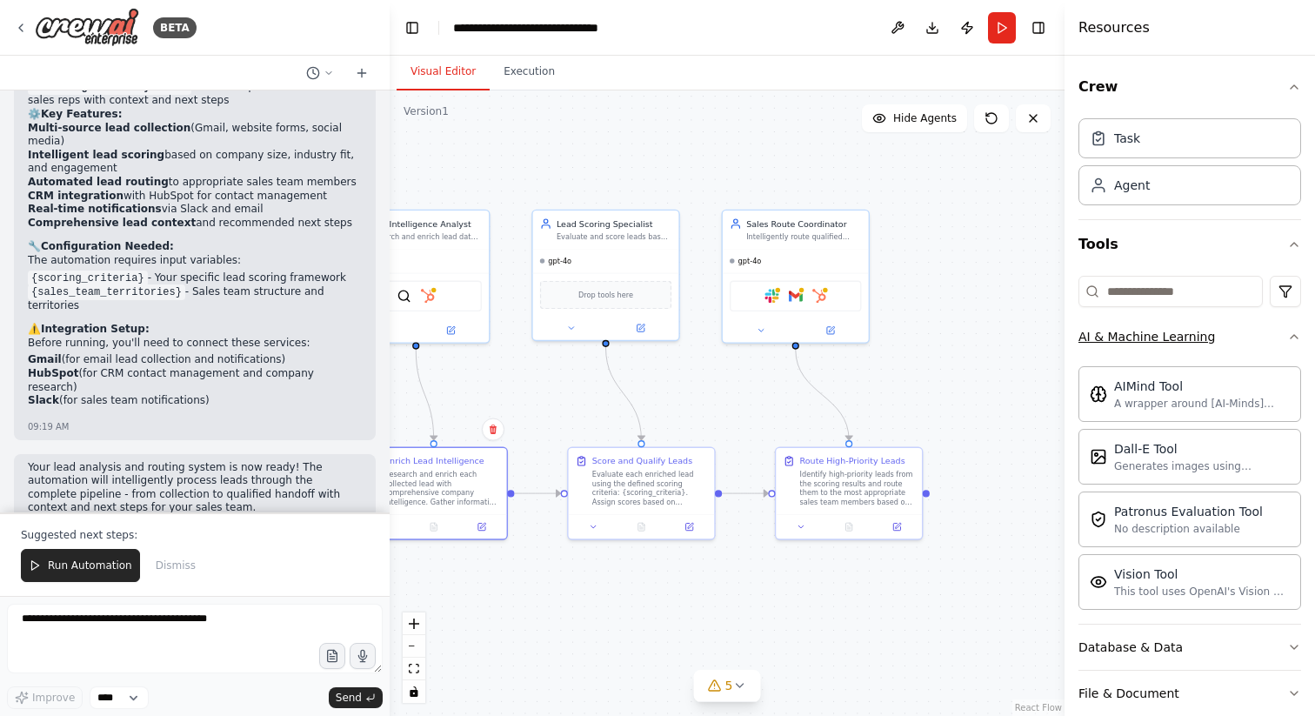
click at [1174, 336] on div "AI & Machine Learning" at bounding box center [1146, 336] width 137 height 17
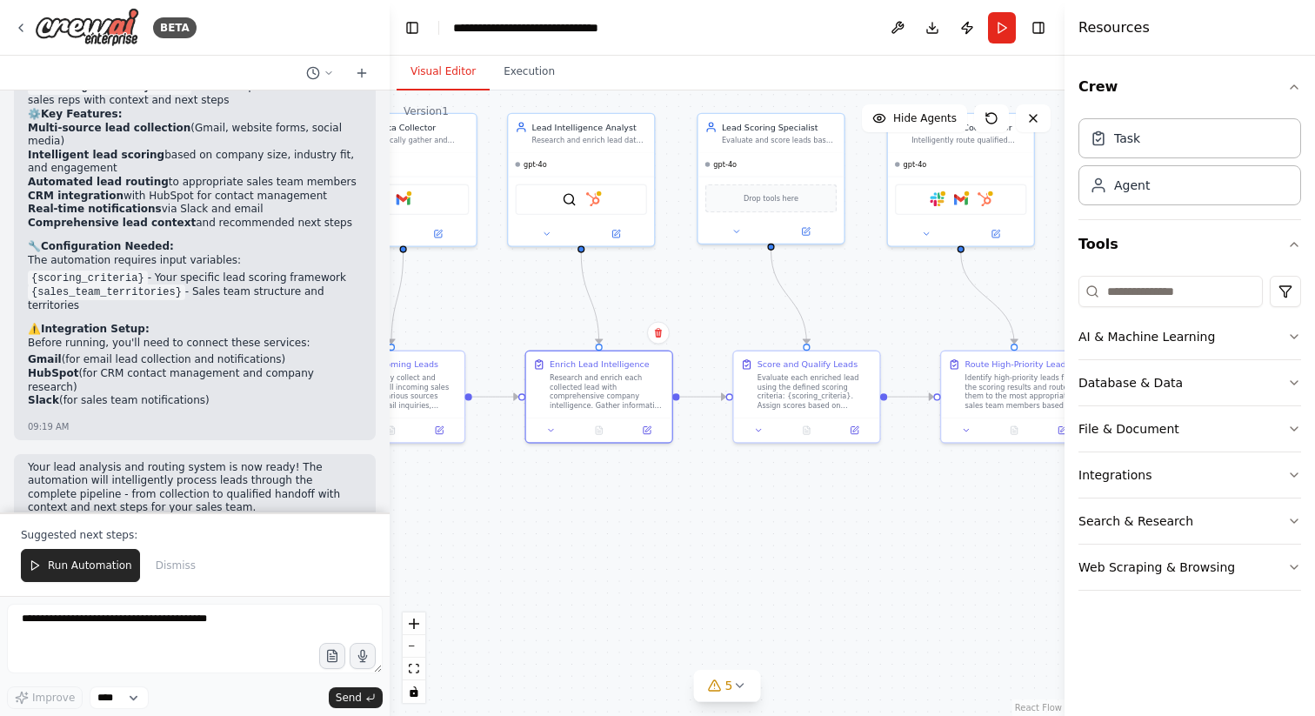
drag, startPoint x: 750, startPoint y: 437, endPoint x: 916, endPoint y: 341, distance: 191.3
click at [916, 341] on div ".deletable-edge-delete-btn { width: 20px; height: 20px; border: 0px solid #ffff…" at bounding box center [727, 402] width 675 height 625
click at [781, 179] on div "Drop tools here" at bounding box center [771, 195] width 146 height 43
click at [775, 198] on span "Drop tools here" at bounding box center [770, 196] width 55 height 12
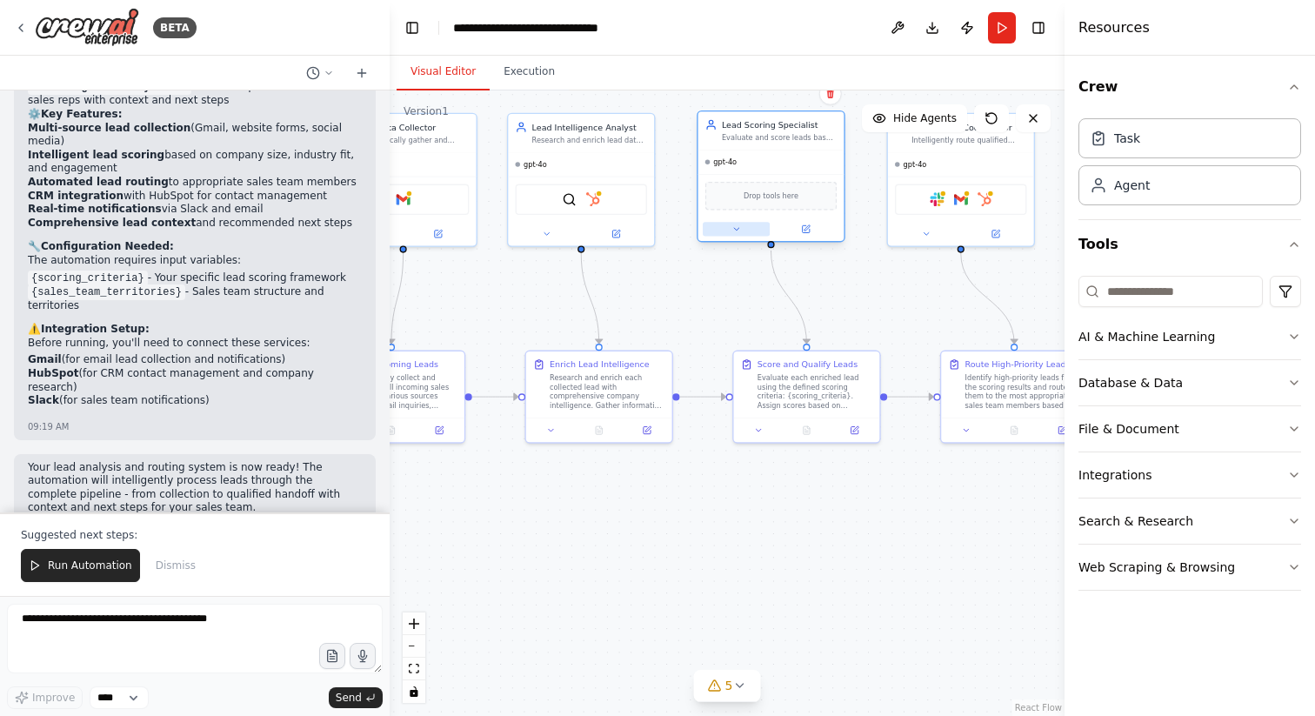
click at [732, 225] on icon at bounding box center [736, 229] width 10 height 10
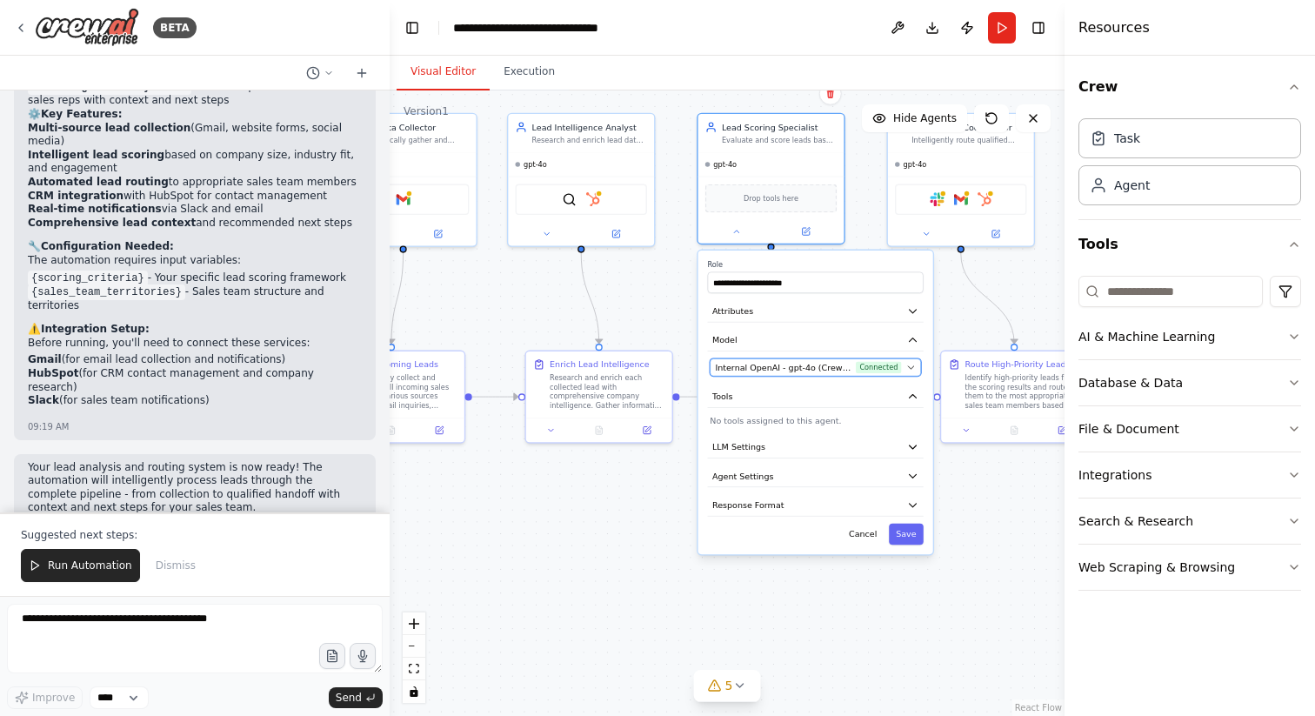
click at [917, 366] on button "Internal OpenAI - gpt-4o (CrewAI Sponsored OpenAI Connection) Connected" at bounding box center [814, 366] width 211 height 17
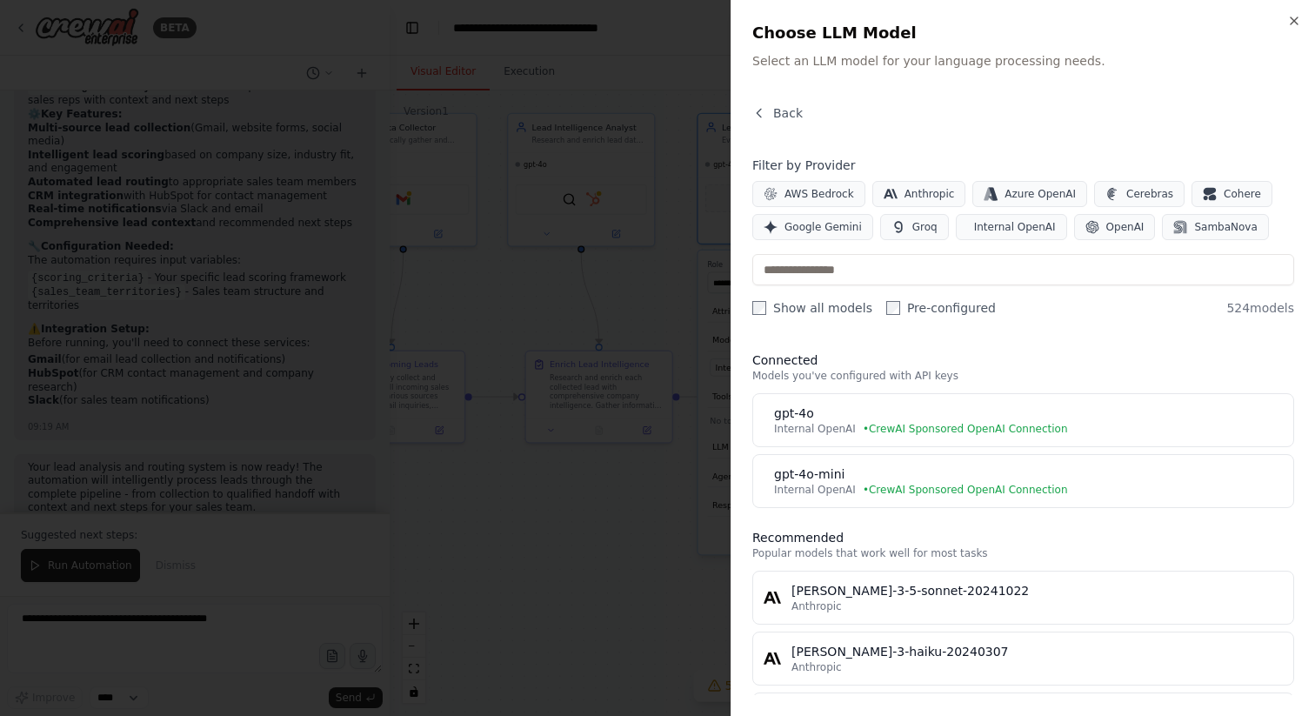
click at [612, 423] on div at bounding box center [657, 358] width 1315 height 716
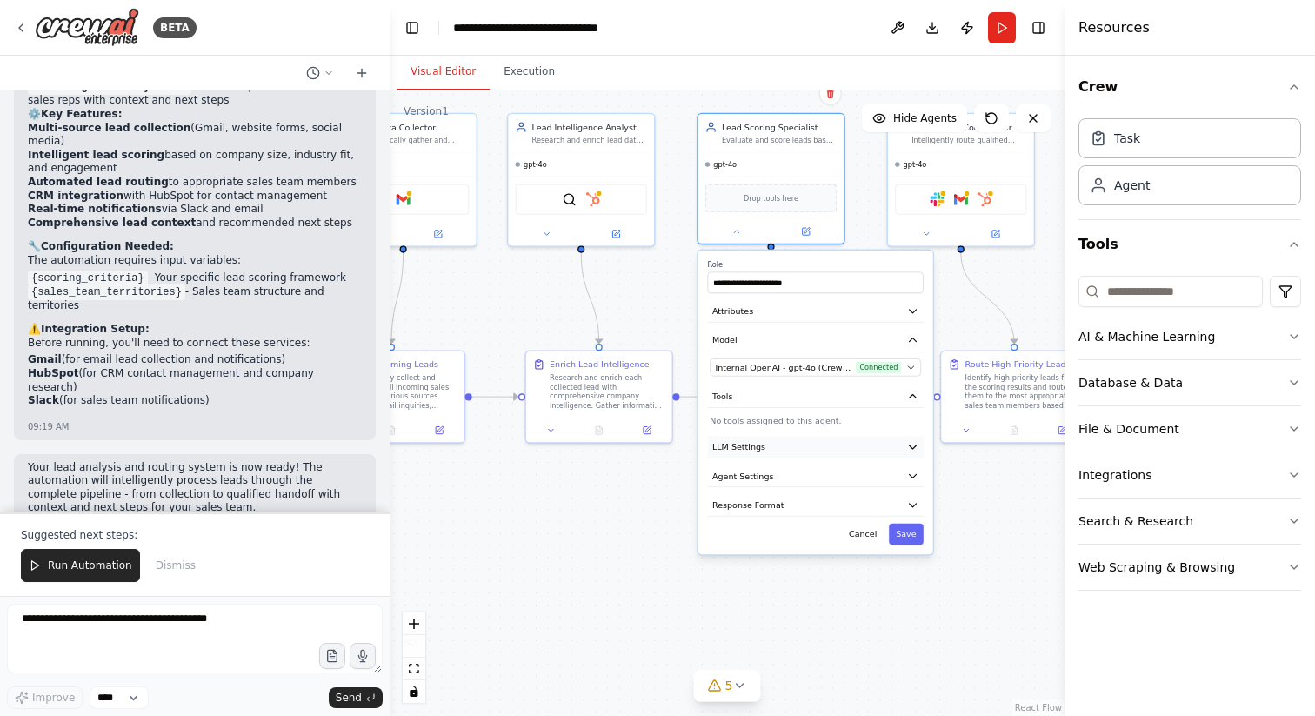
click at [823, 455] on button "LLM Settings" at bounding box center [816, 447] width 216 height 22
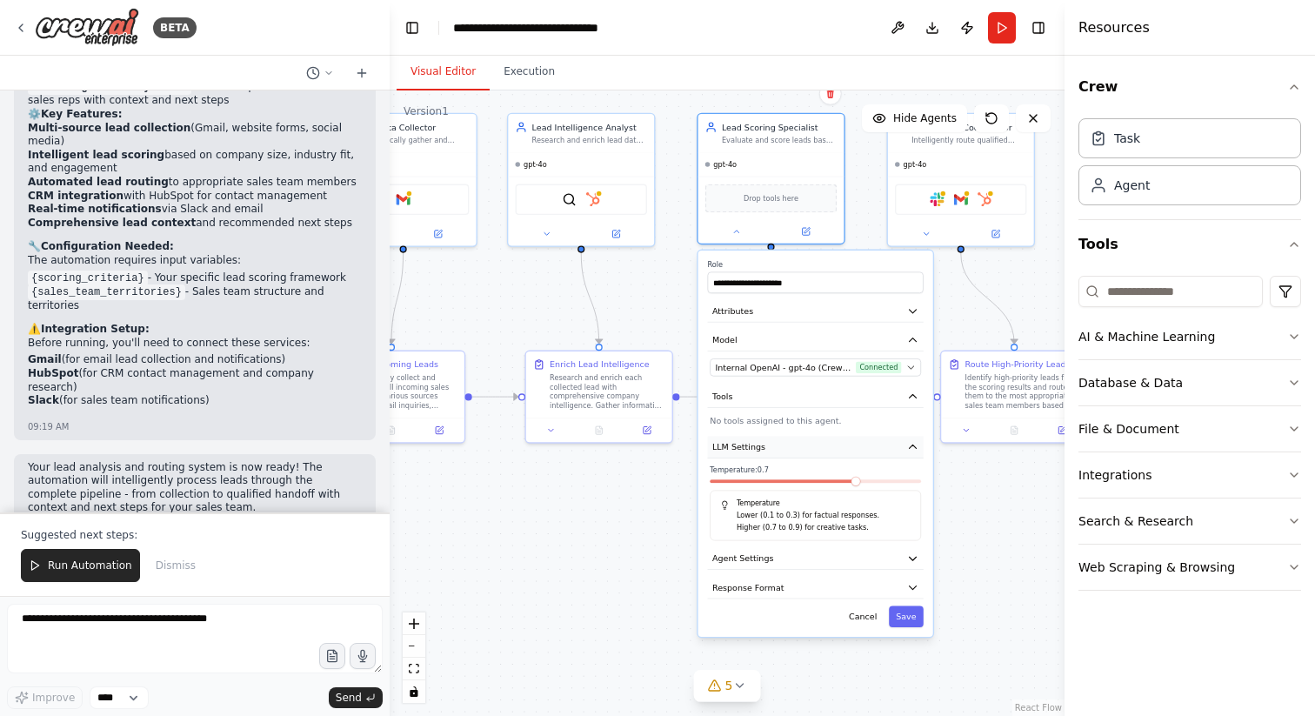
click at [823, 455] on button "LLM Settings" at bounding box center [816, 447] width 216 height 22
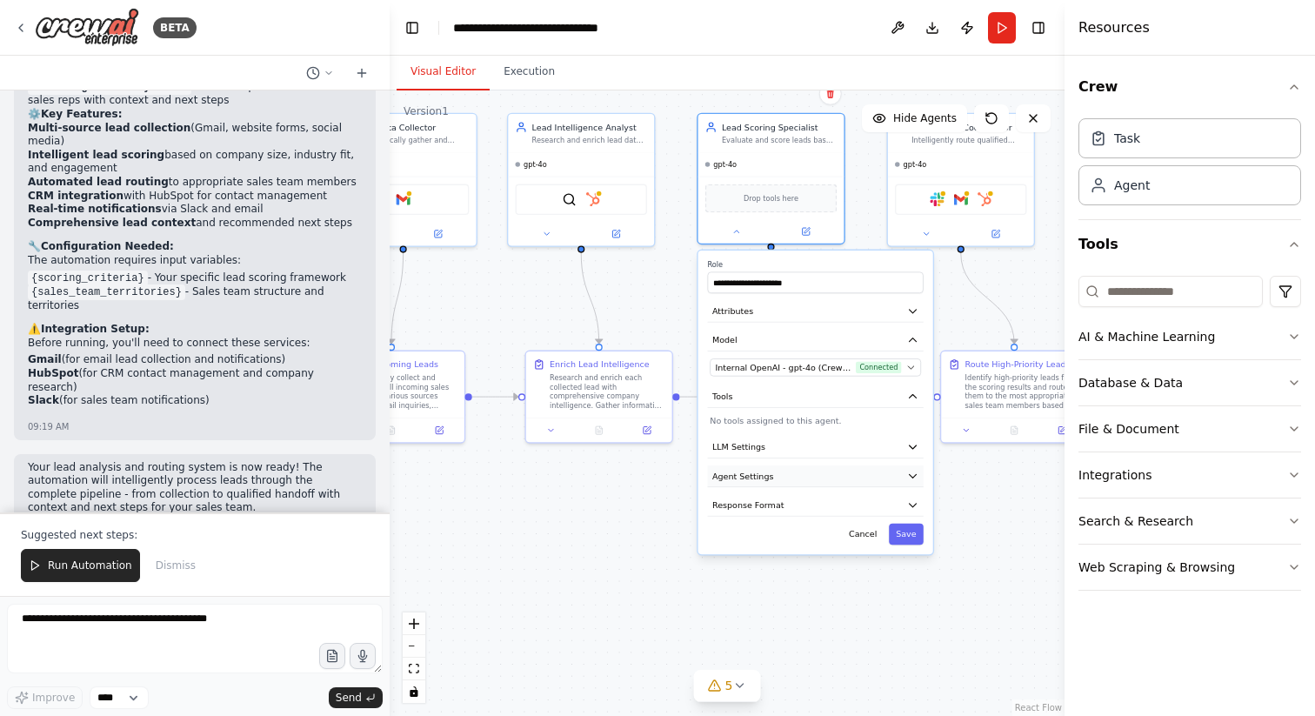
click at [823, 481] on button "Agent Settings" at bounding box center [816, 476] width 216 height 22
click at [866, 532] on button "Cancel" at bounding box center [863, 534] width 43 height 22
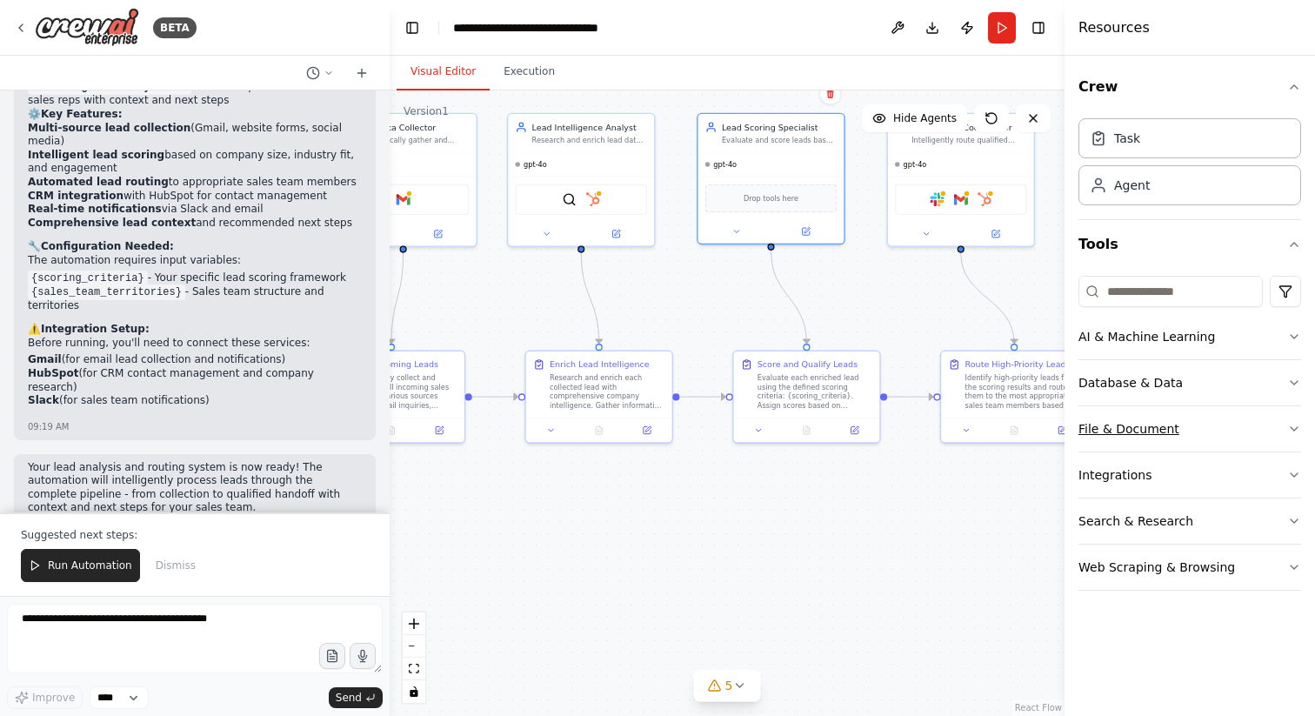
drag, startPoint x: 1116, startPoint y: 377, endPoint x: 1200, endPoint y: 423, distance: 95.3
click at [1200, 423] on div "AI & Machine Learning Database & Data File & Document Integrations Search & Res…" at bounding box center [1189, 452] width 223 height 276
click at [1298, 381] on icon "button" at bounding box center [1294, 383] width 14 height 14
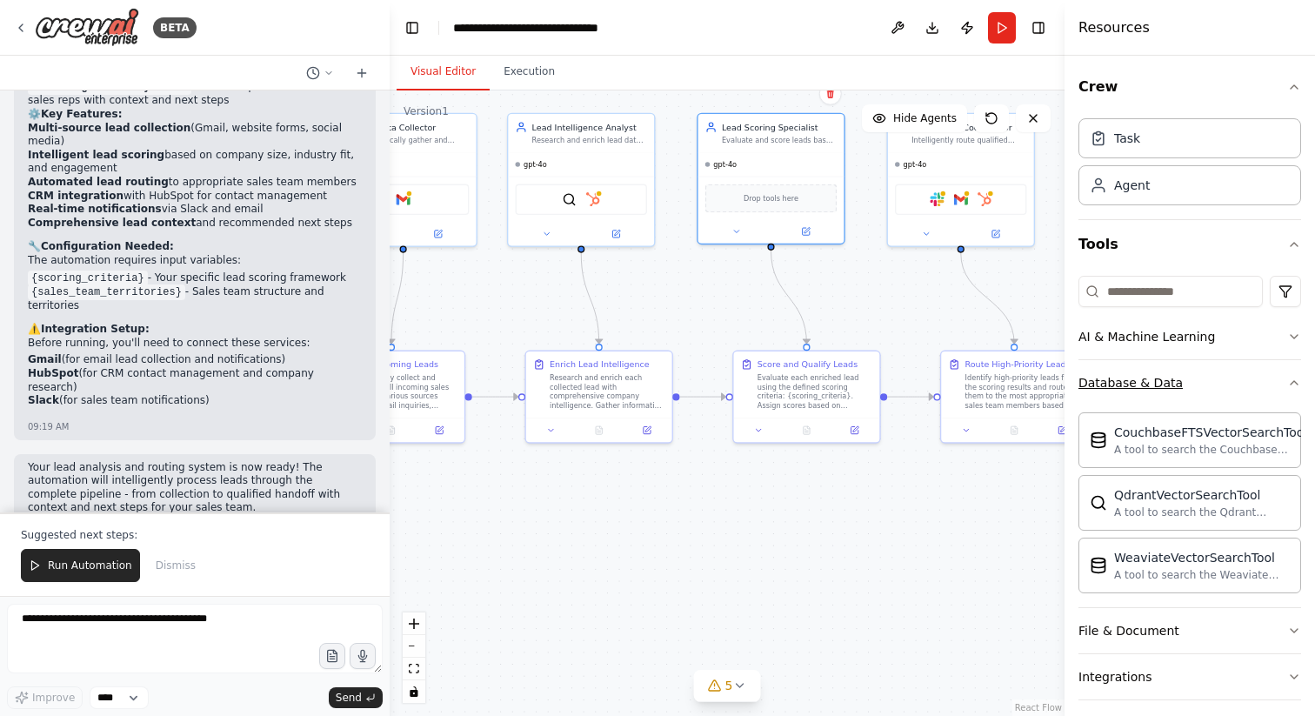
click at [1298, 381] on icon "button" at bounding box center [1294, 383] width 14 height 14
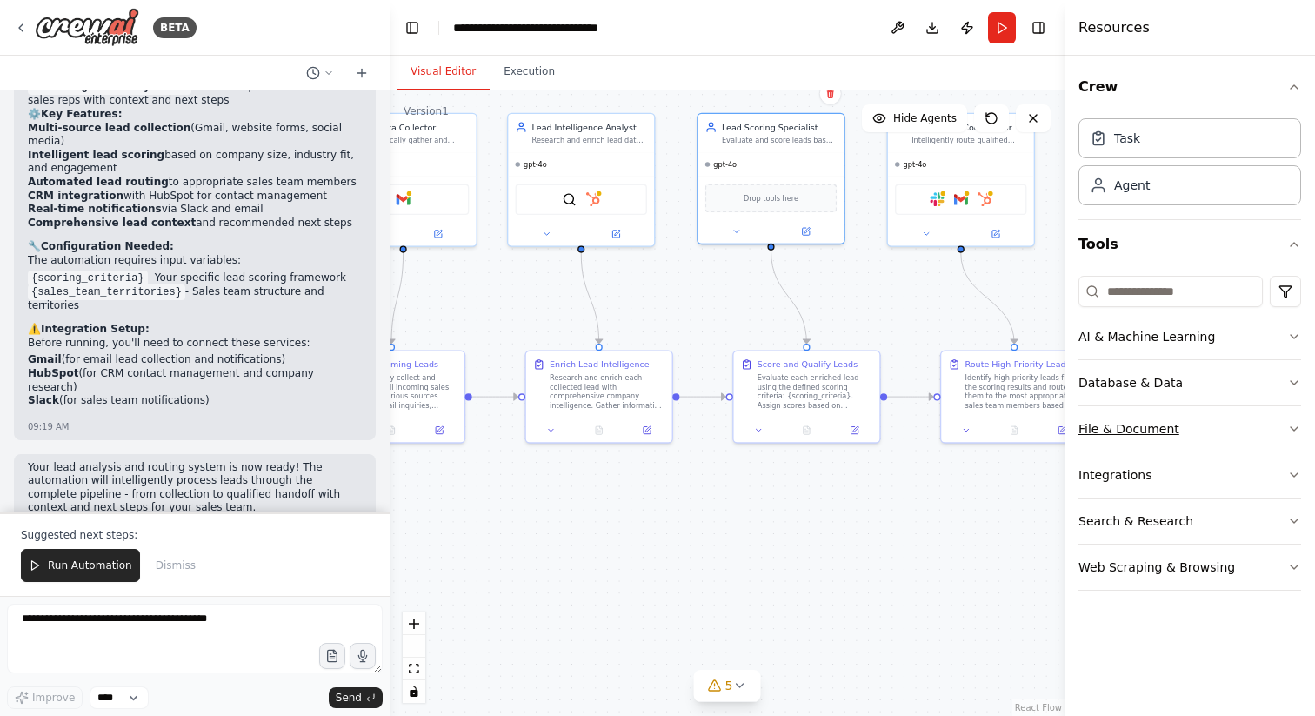
click at [1298, 423] on icon "button" at bounding box center [1294, 429] width 14 height 14
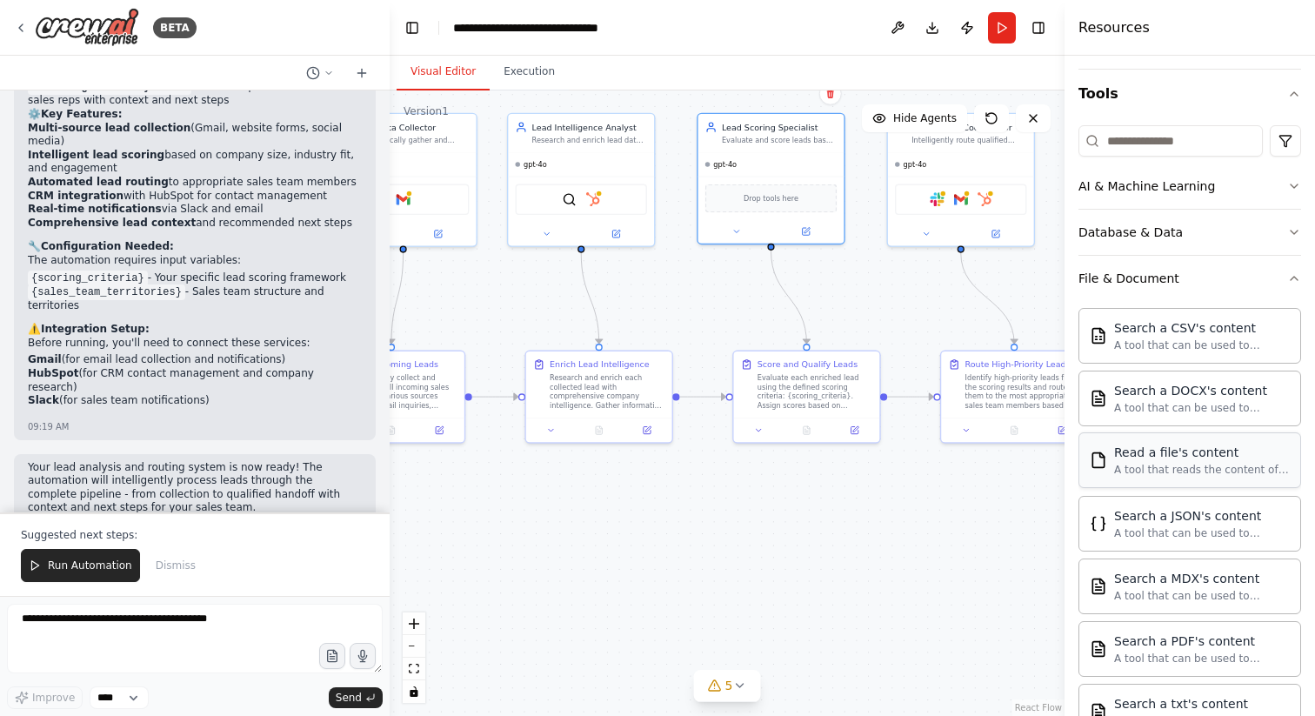
scroll to position [131, 0]
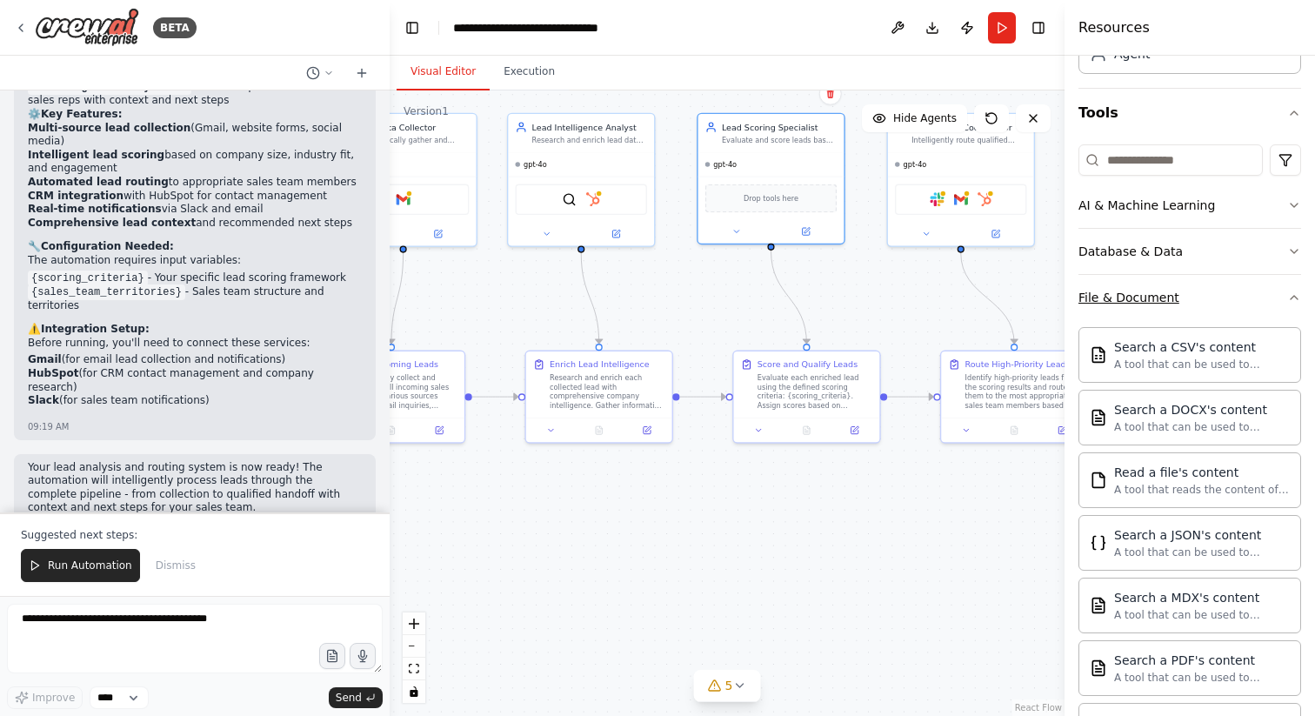
click at [1292, 308] on button "File & Document" at bounding box center [1189, 297] width 223 height 45
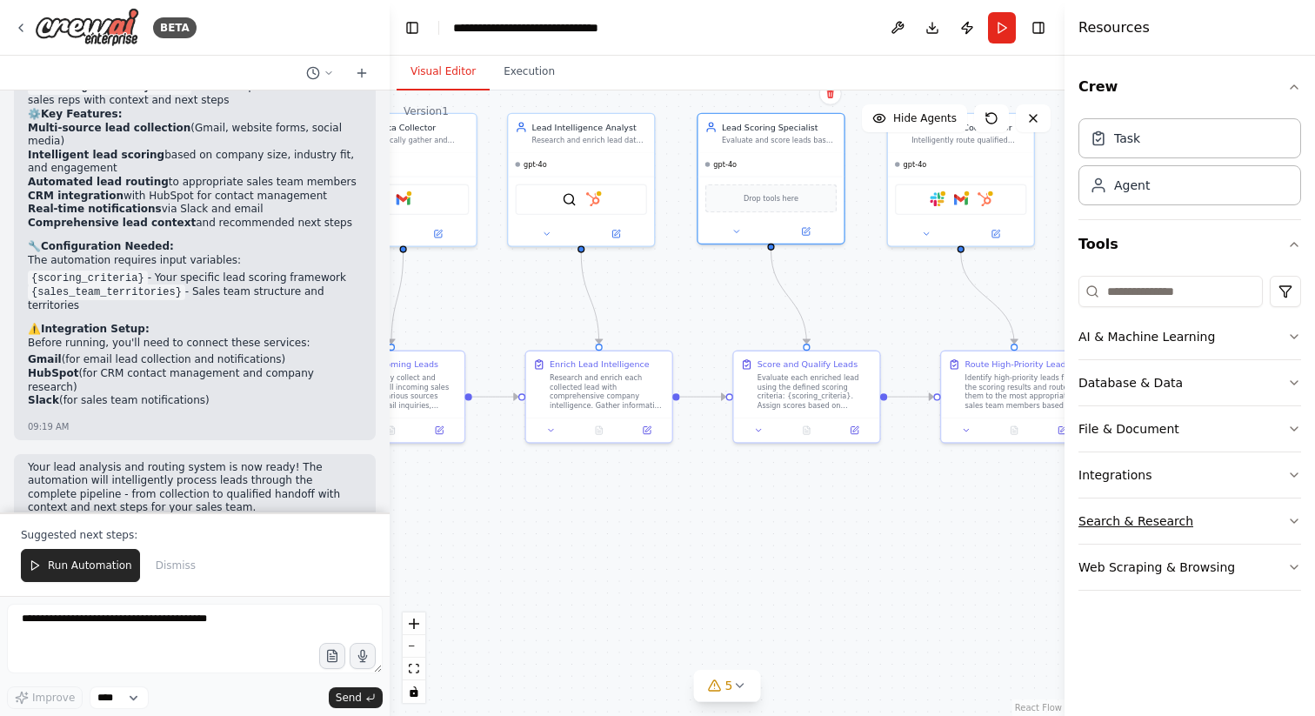
click at [1289, 516] on icon "button" at bounding box center [1294, 521] width 14 height 14
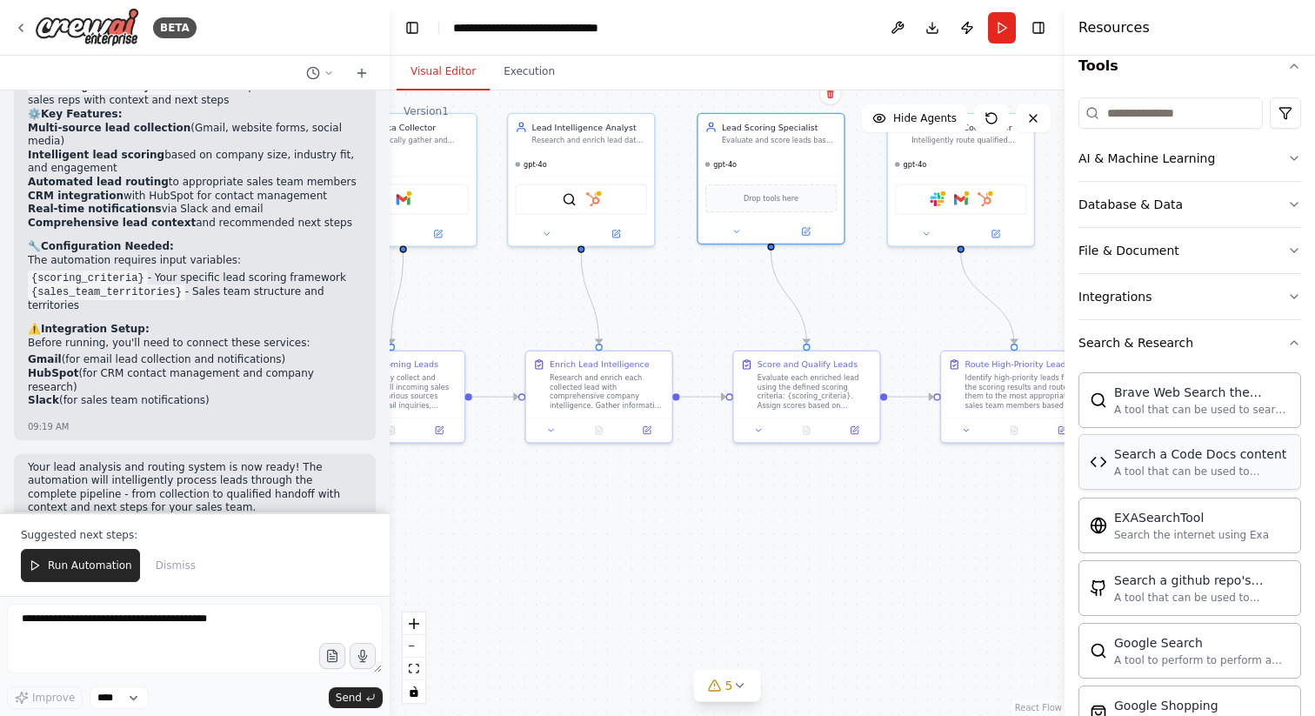
scroll to position [170, 0]
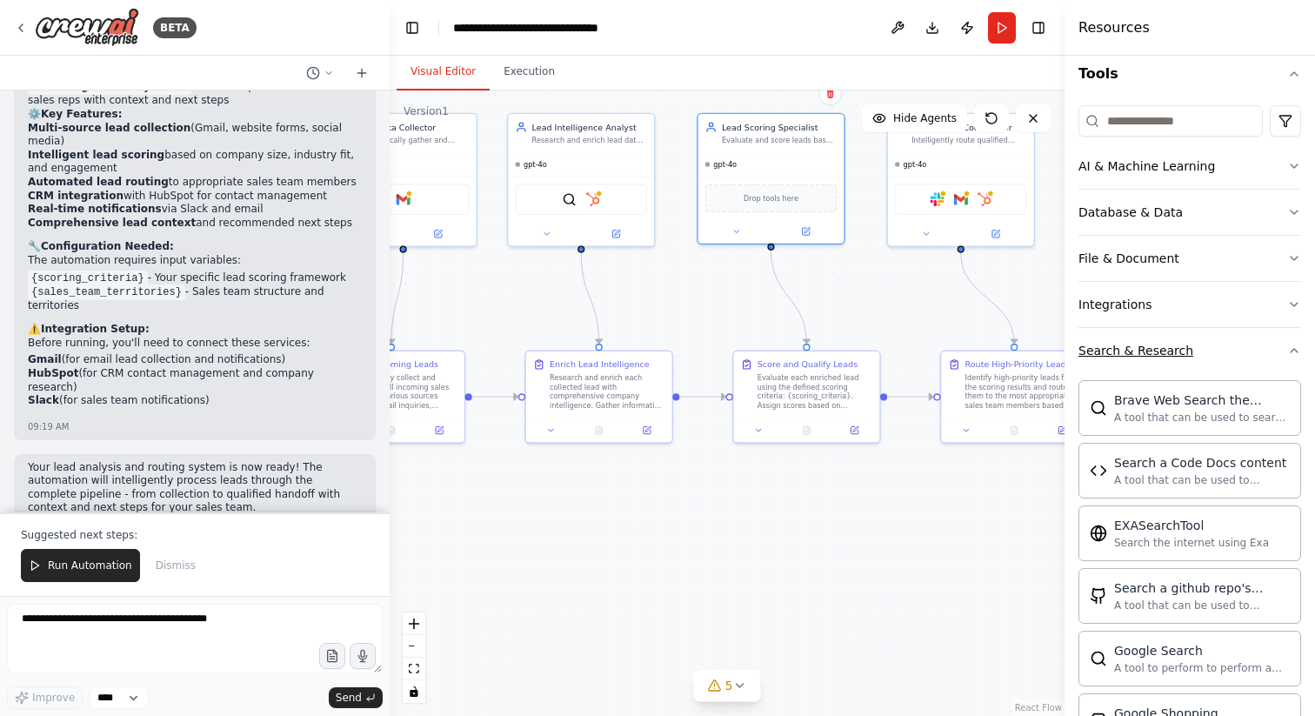
click at [1295, 352] on icon "button" at bounding box center [1294, 350] width 14 height 14
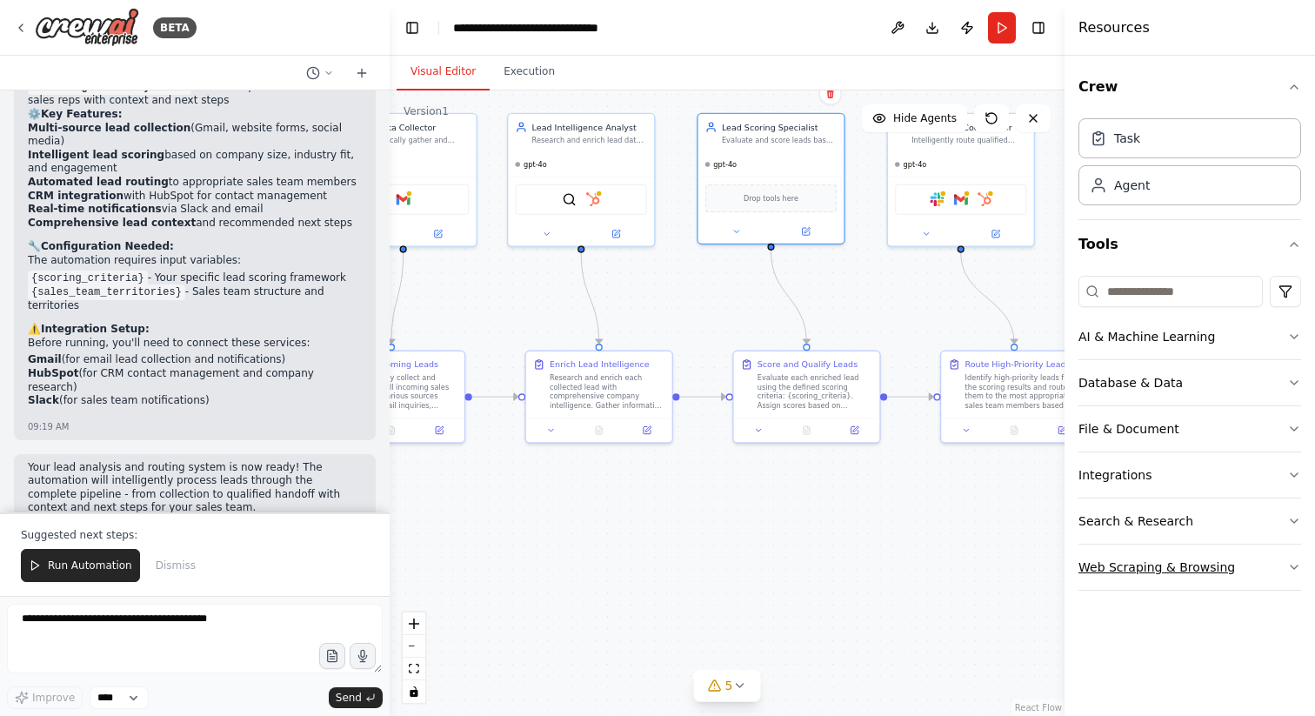
click at [1224, 564] on div "Web Scraping & Browsing" at bounding box center [1156, 566] width 157 height 17
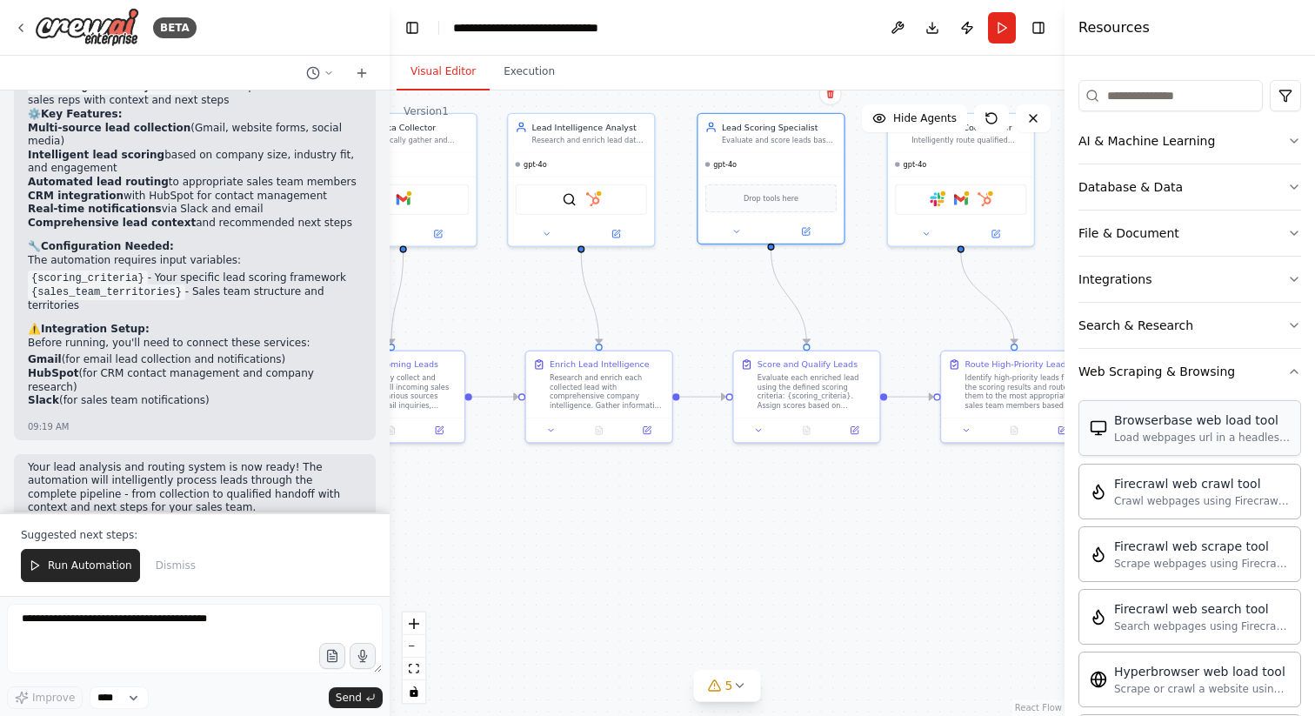
scroll to position [218, 0]
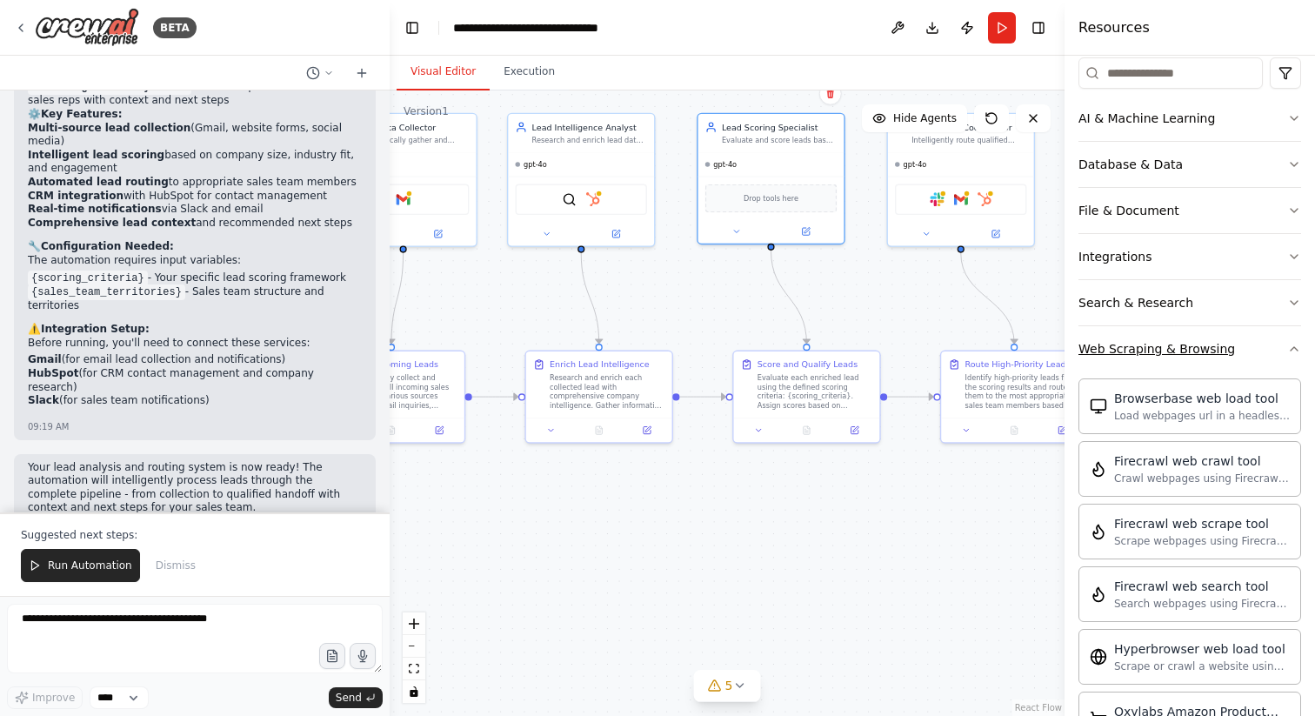
click at [1289, 357] on button "Web Scraping & Browsing" at bounding box center [1189, 348] width 223 height 45
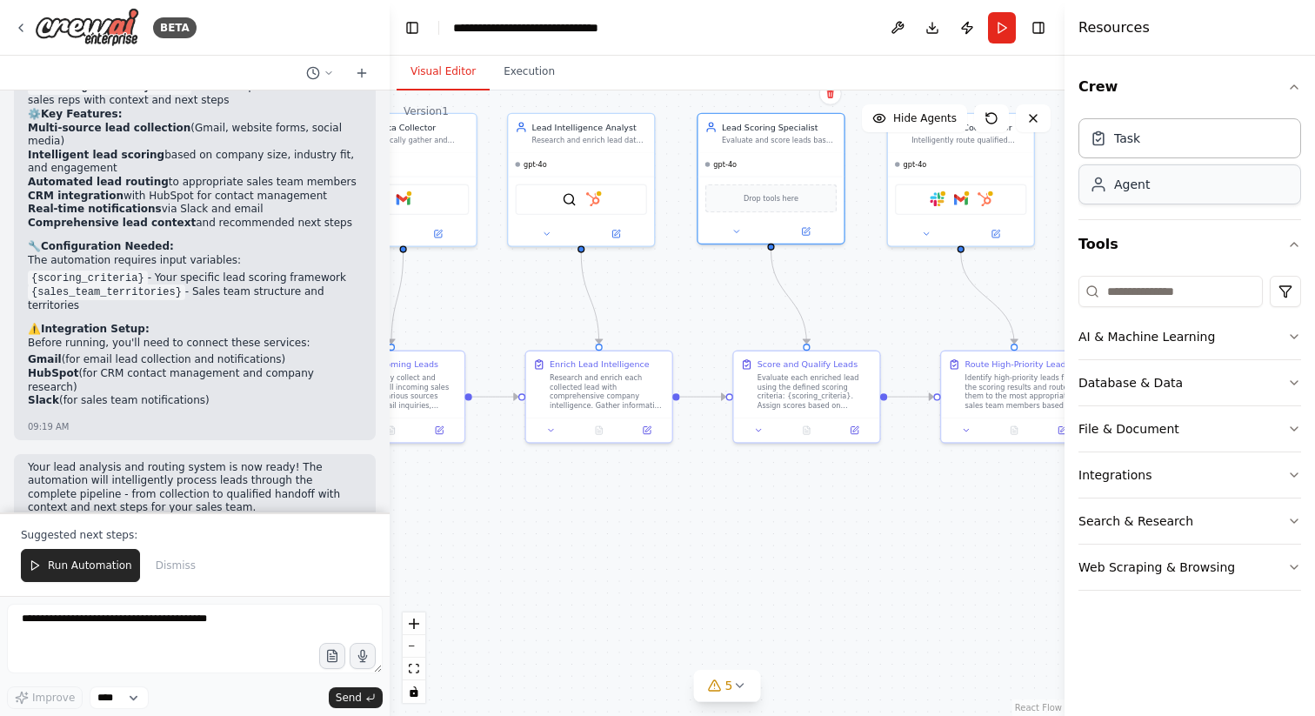
click at [1162, 183] on div "Agent" at bounding box center [1189, 184] width 223 height 40
click at [1035, 239] on div ".deletable-edge-delete-btn { width: 20px; height: 20px; border: 0px solid #ffff…" at bounding box center [727, 402] width 675 height 625
click at [1297, 89] on icon "button" at bounding box center [1293, 86] width 7 height 3
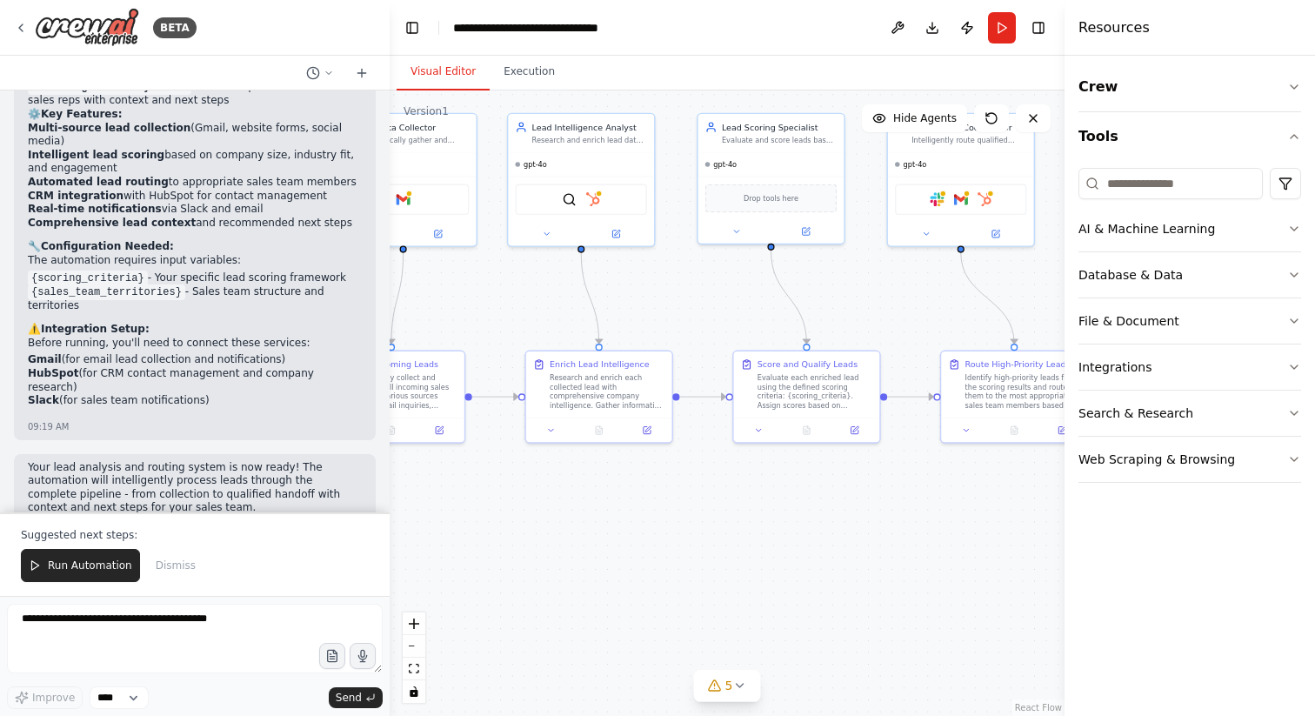
click at [866, 50] on header "**********" at bounding box center [727, 28] width 675 height 56
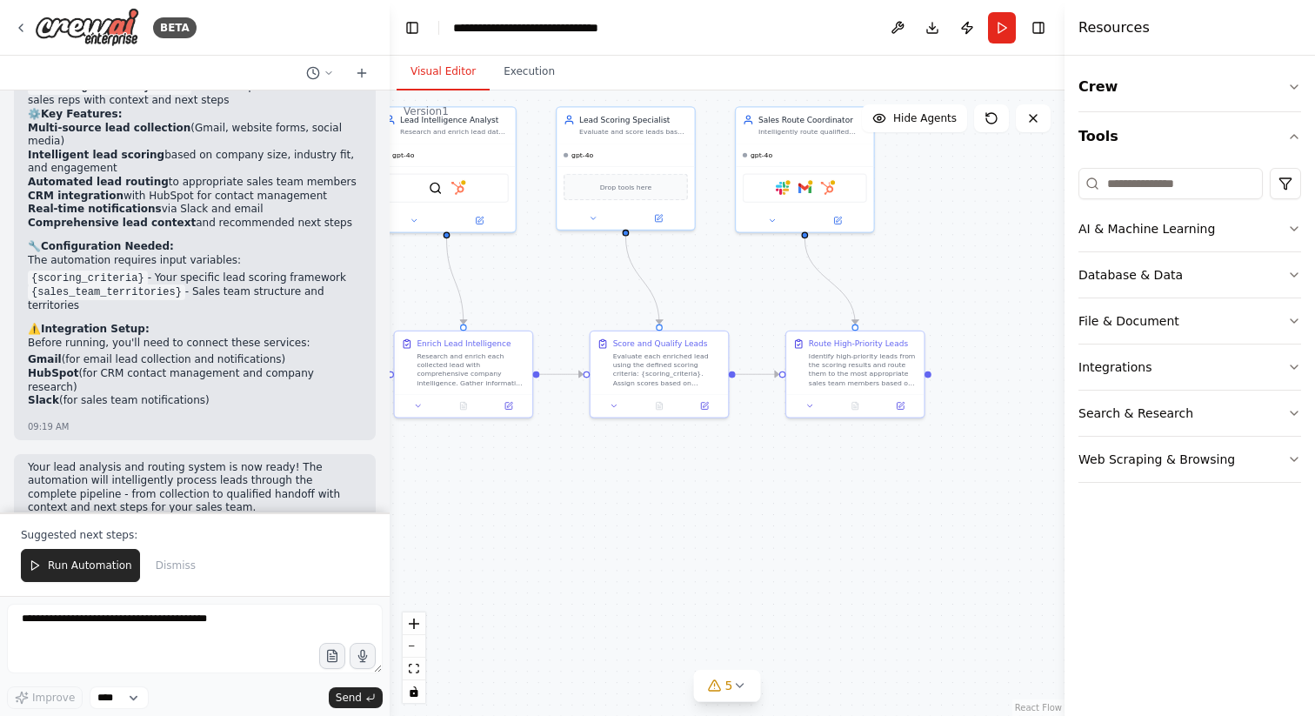
drag, startPoint x: 803, startPoint y: 456, endPoint x: 626, endPoint y: 481, distance: 178.2
click at [626, 481] on div ".deletable-edge-delete-btn { width: 20px; height: 20px; border: 0px solid #ffff…" at bounding box center [727, 402] width 675 height 625
click at [793, 151] on div "gpt-4o" at bounding box center [804, 153] width 137 height 23
click at [759, 150] on span "gpt-4o" at bounding box center [761, 153] width 22 height 9
click at [799, 124] on div "Sales Route Coordinator Intelligently route qualified high-score leads to the m…" at bounding box center [812, 123] width 109 height 23
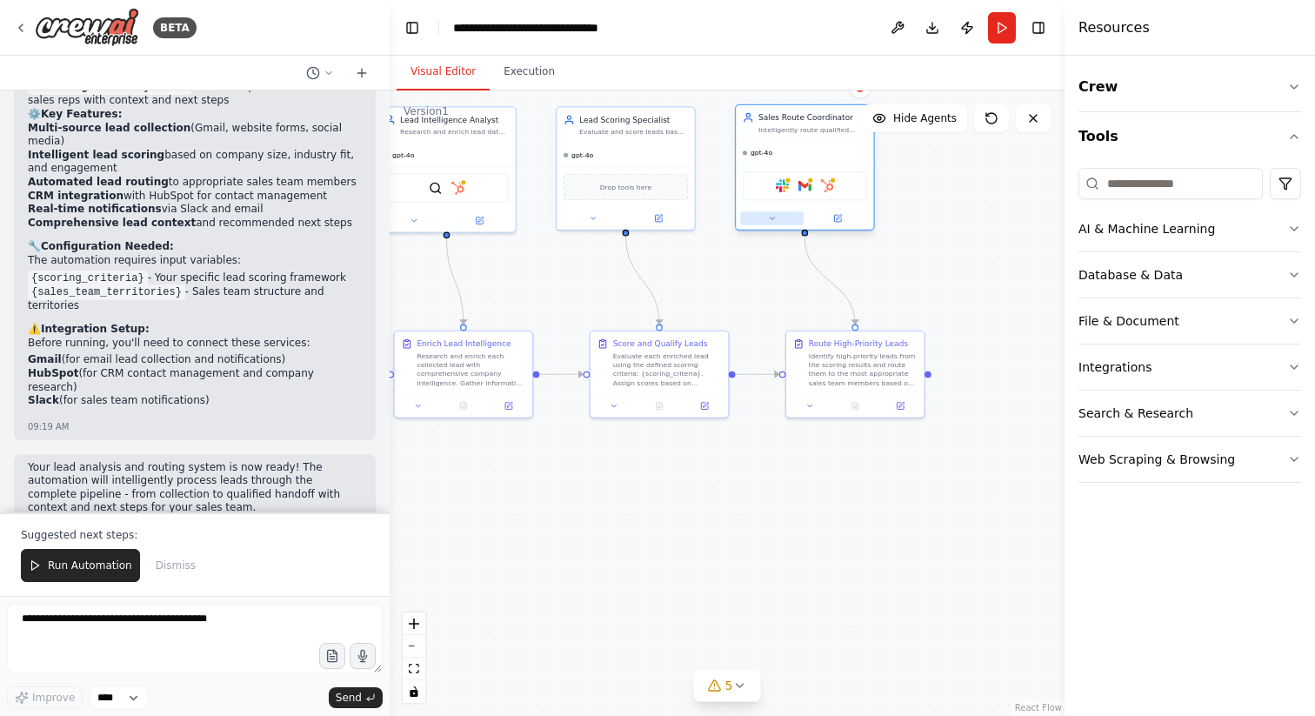
click at [770, 217] on icon at bounding box center [771, 218] width 4 height 3
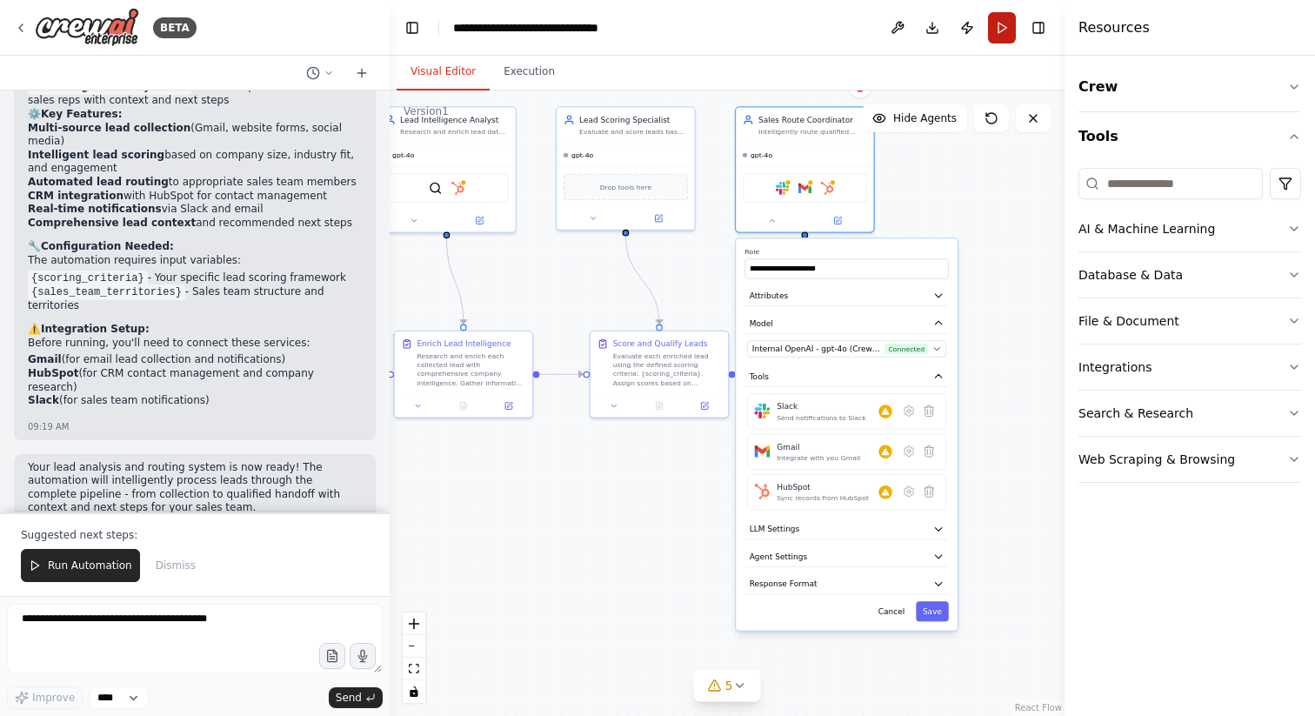
click at [1009, 23] on button "Run" at bounding box center [1002, 27] width 28 height 31
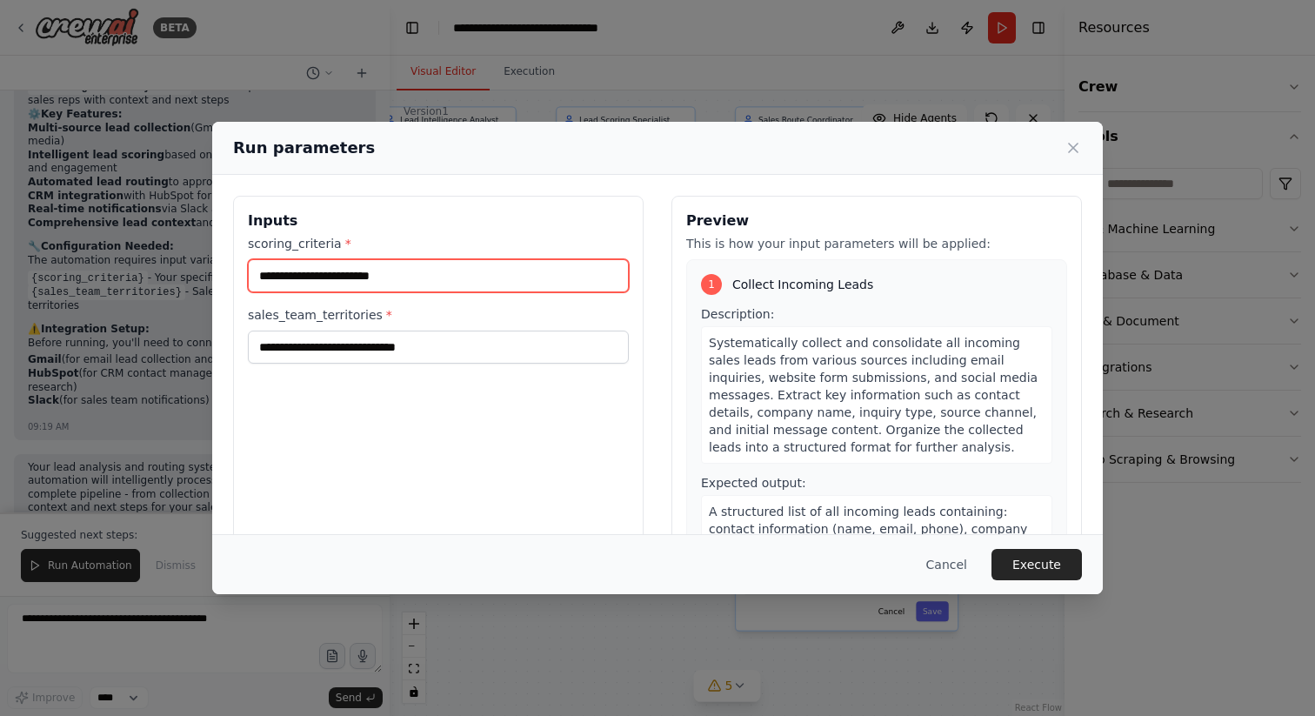
click at [576, 277] on input "scoring_criteria *" at bounding box center [438, 275] width 381 height 33
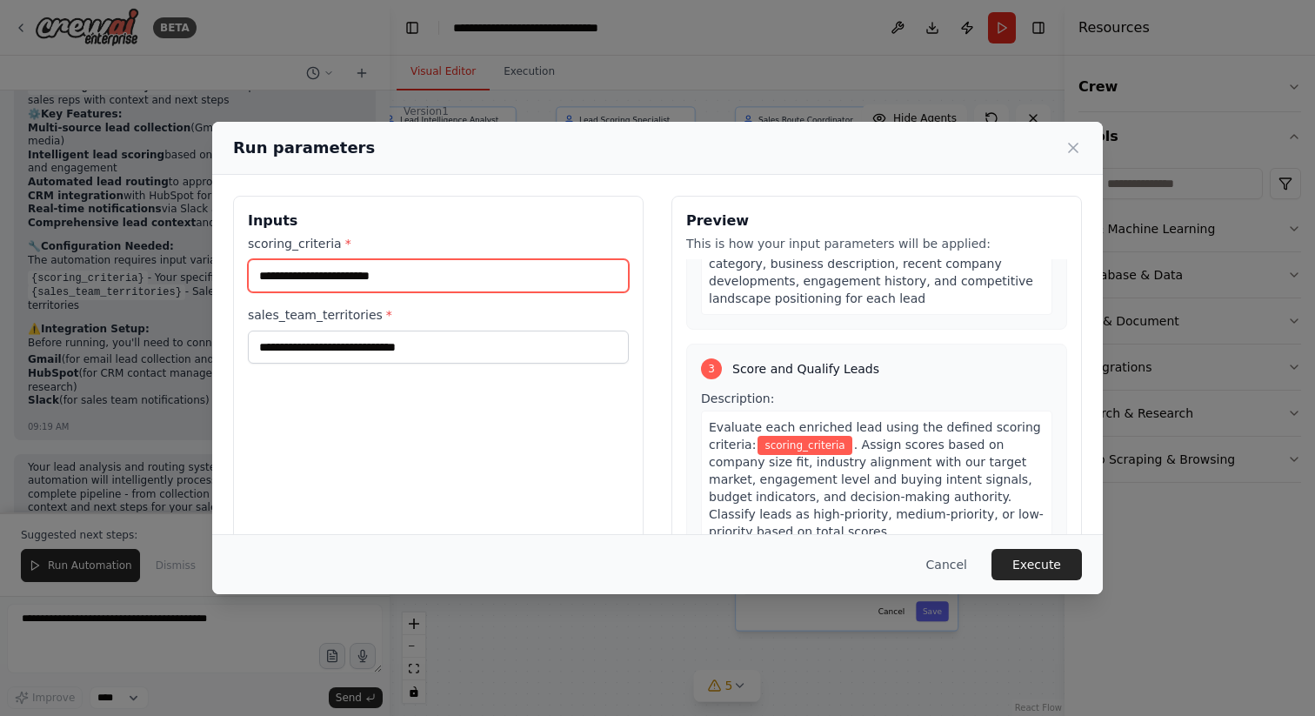
scroll to position [695, 0]
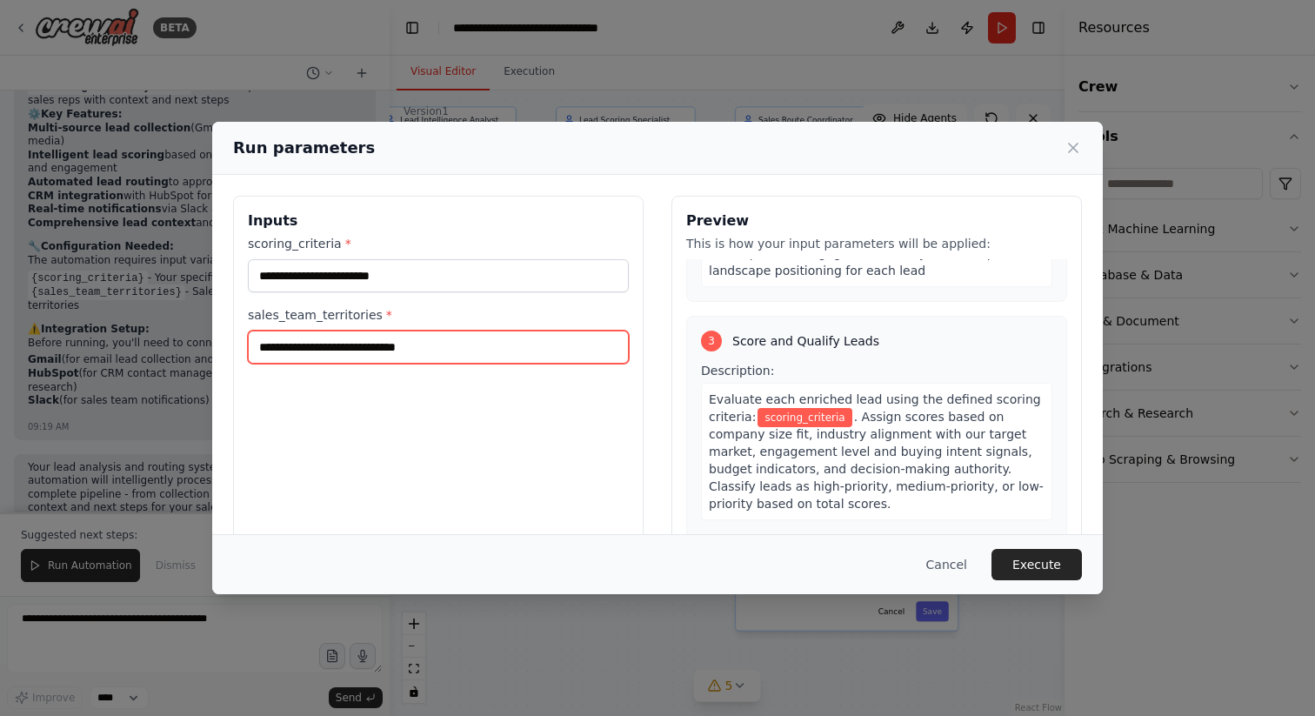
click at [503, 353] on input "sales_team_territories *" at bounding box center [438, 346] width 381 height 33
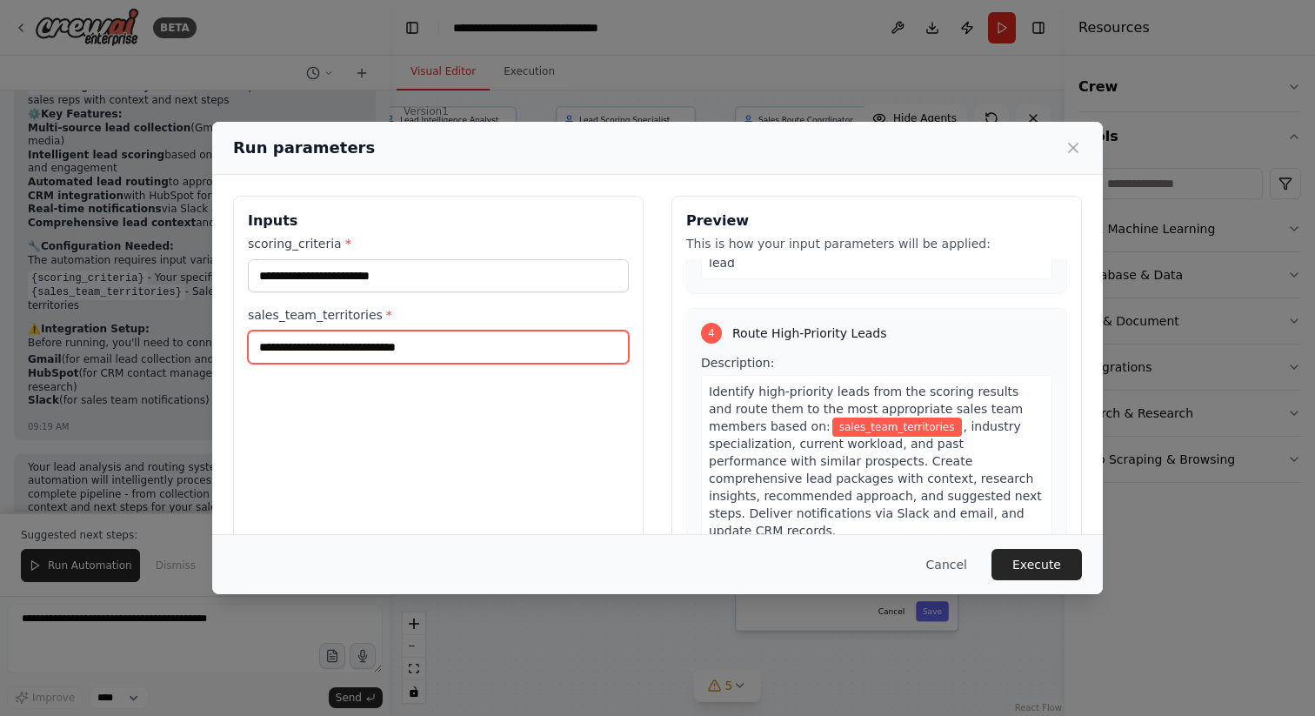
scroll to position [1120, 0]
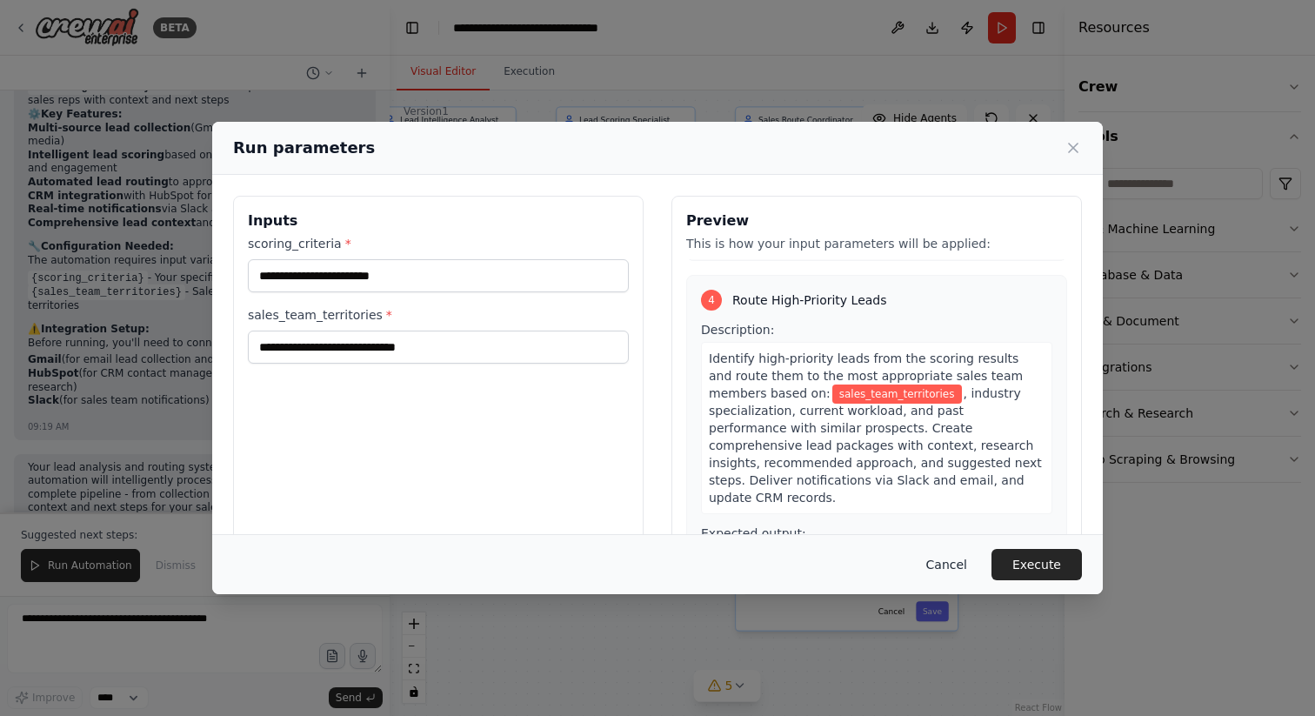
click at [949, 564] on button "Cancel" at bounding box center [946, 564] width 69 height 31
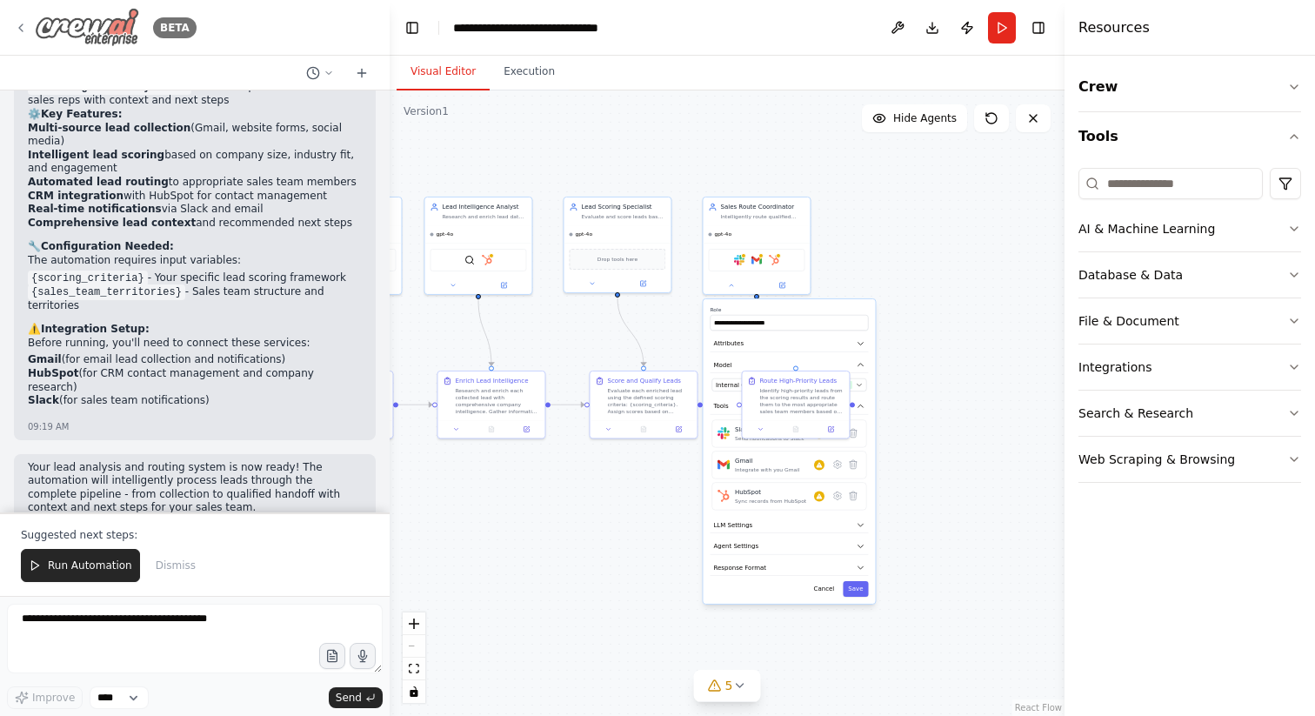
click at [15, 23] on icon at bounding box center [21, 28] width 14 height 14
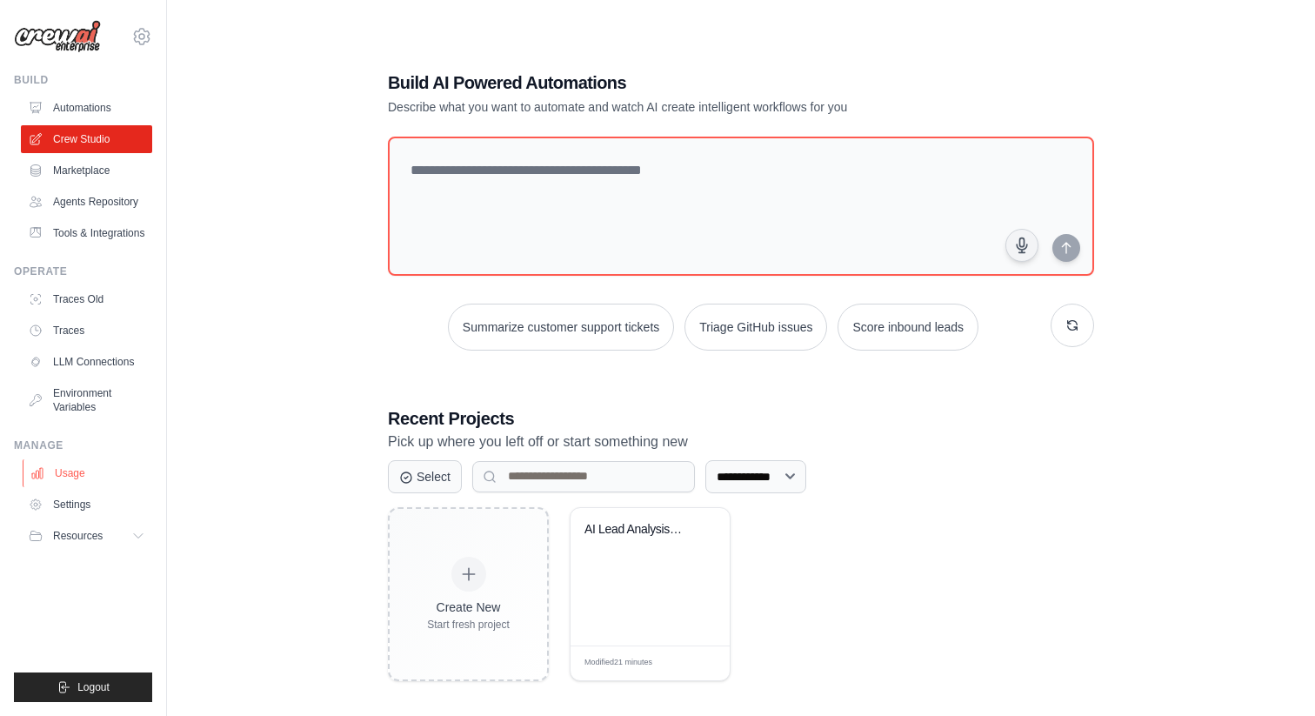
click at [88, 479] on link "Usage" at bounding box center [88, 473] width 131 height 28
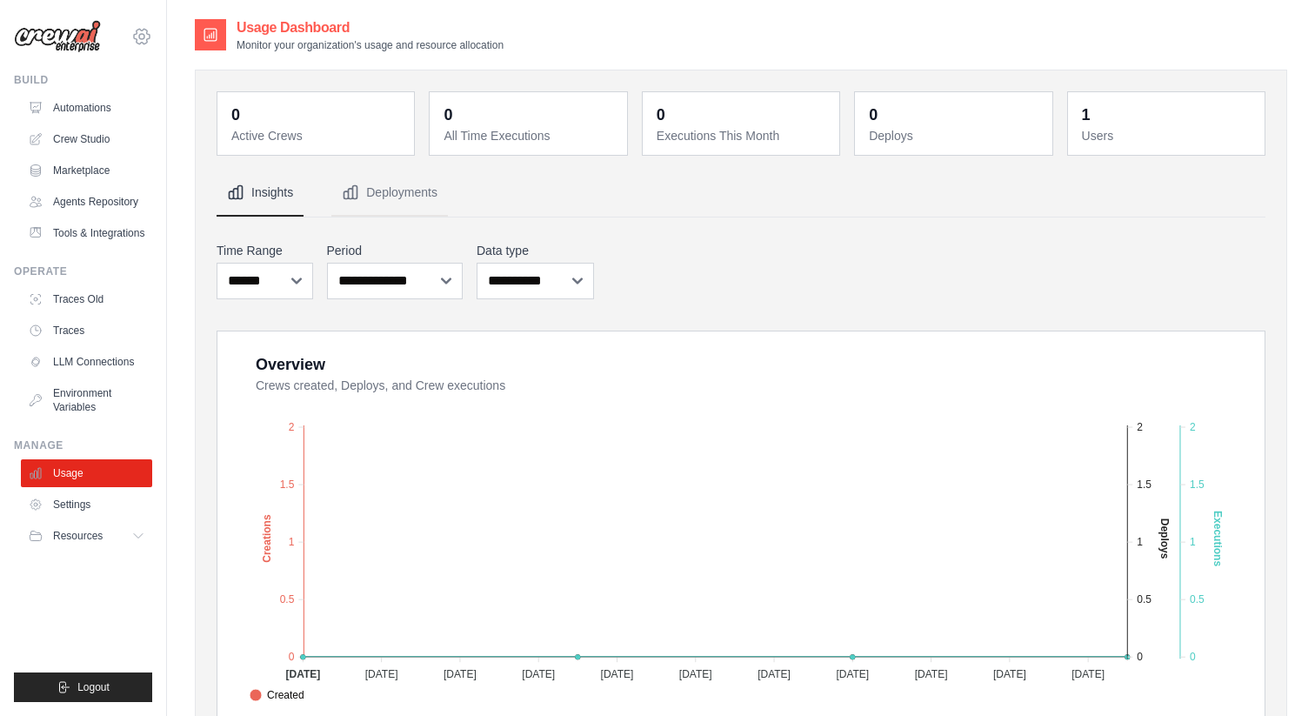
click at [137, 32] on icon at bounding box center [141, 36] width 21 height 21
click at [144, 264] on div "Operate" at bounding box center [83, 271] width 138 height 14
click at [124, 235] on link "Tools & Integrations" at bounding box center [88, 233] width 131 height 28
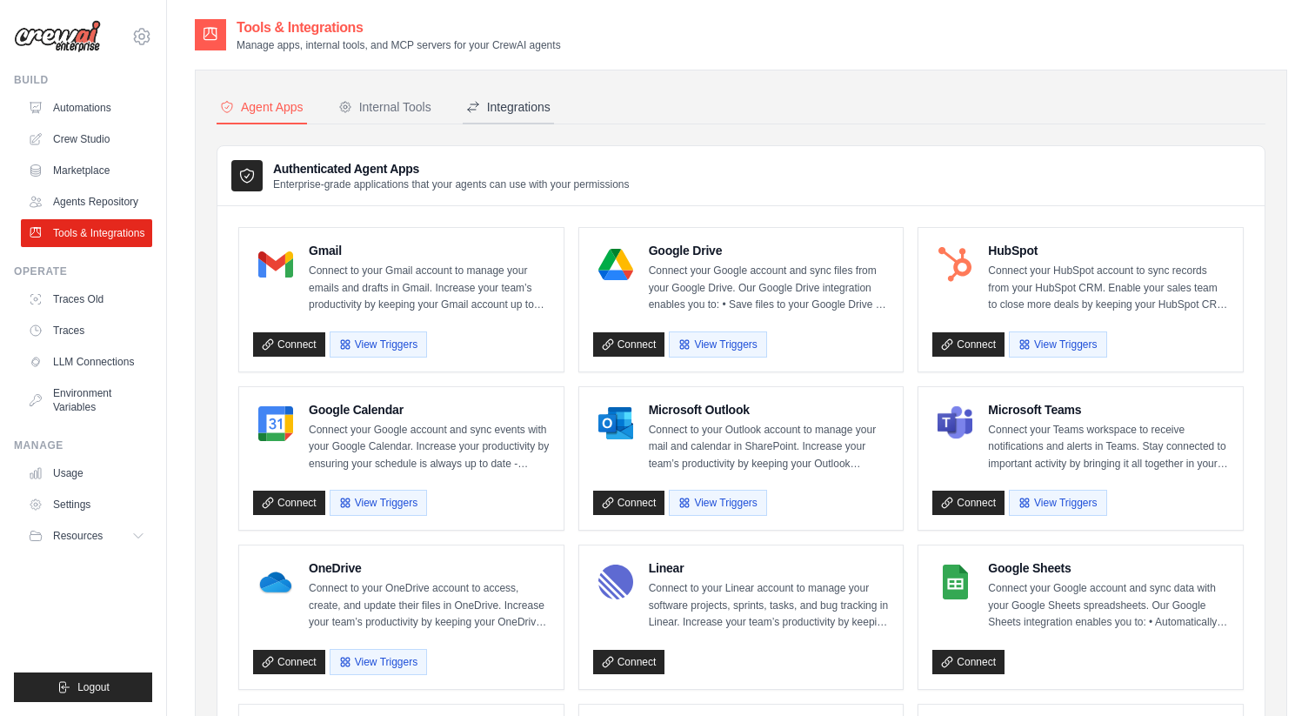
click at [504, 106] on div "Integrations" at bounding box center [508, 106] width 84 height 17
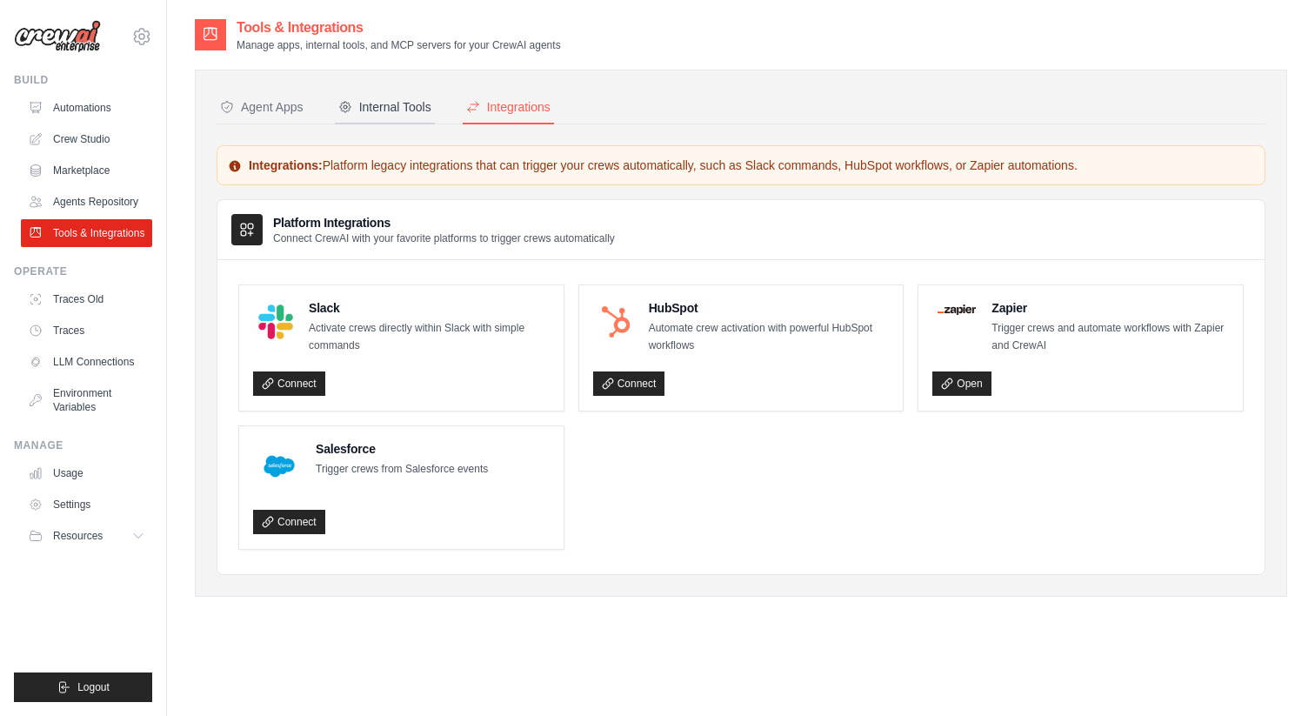
click at [403, 110] on div "Internal Tools" at bounding box center [384, 106] width 93 height 17
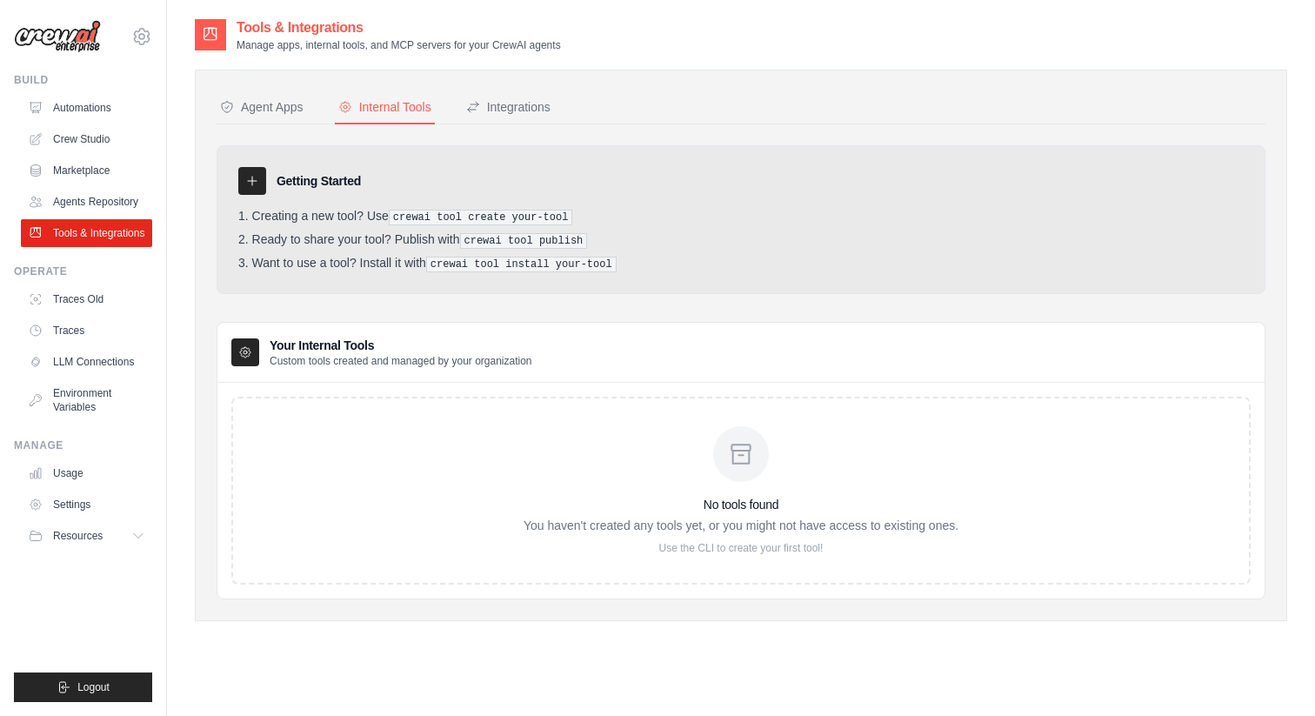
click at [730, 461] on icon at bounding box center [741, 454] width 28 height 28
